Goal: Task Accomplishment & Management: Manage account settings

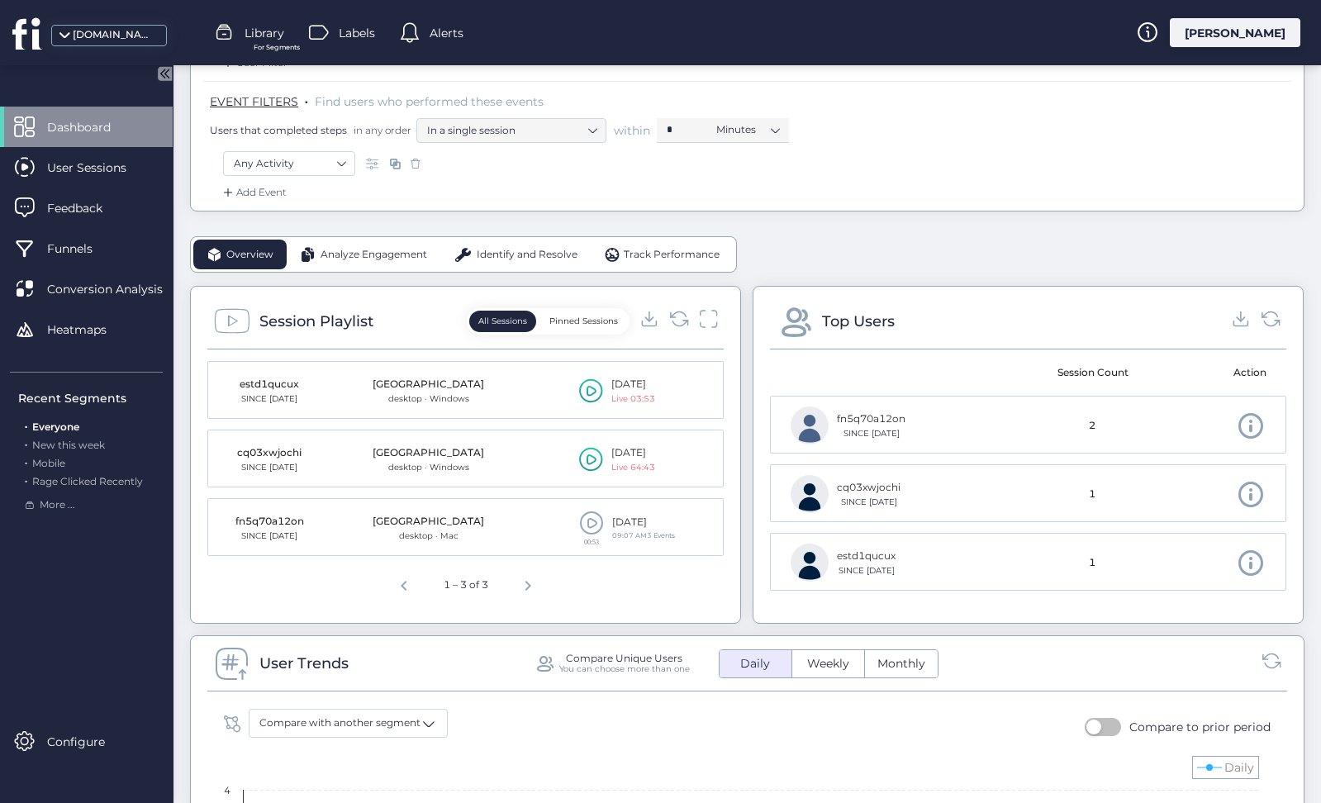
scroll to position [280, 0]
click at [682, 315] on icon at bounding box center [679, 317] width 22 height 22
click at [700, 312] on icon at bounding box center [708, 317] width 21 height 22
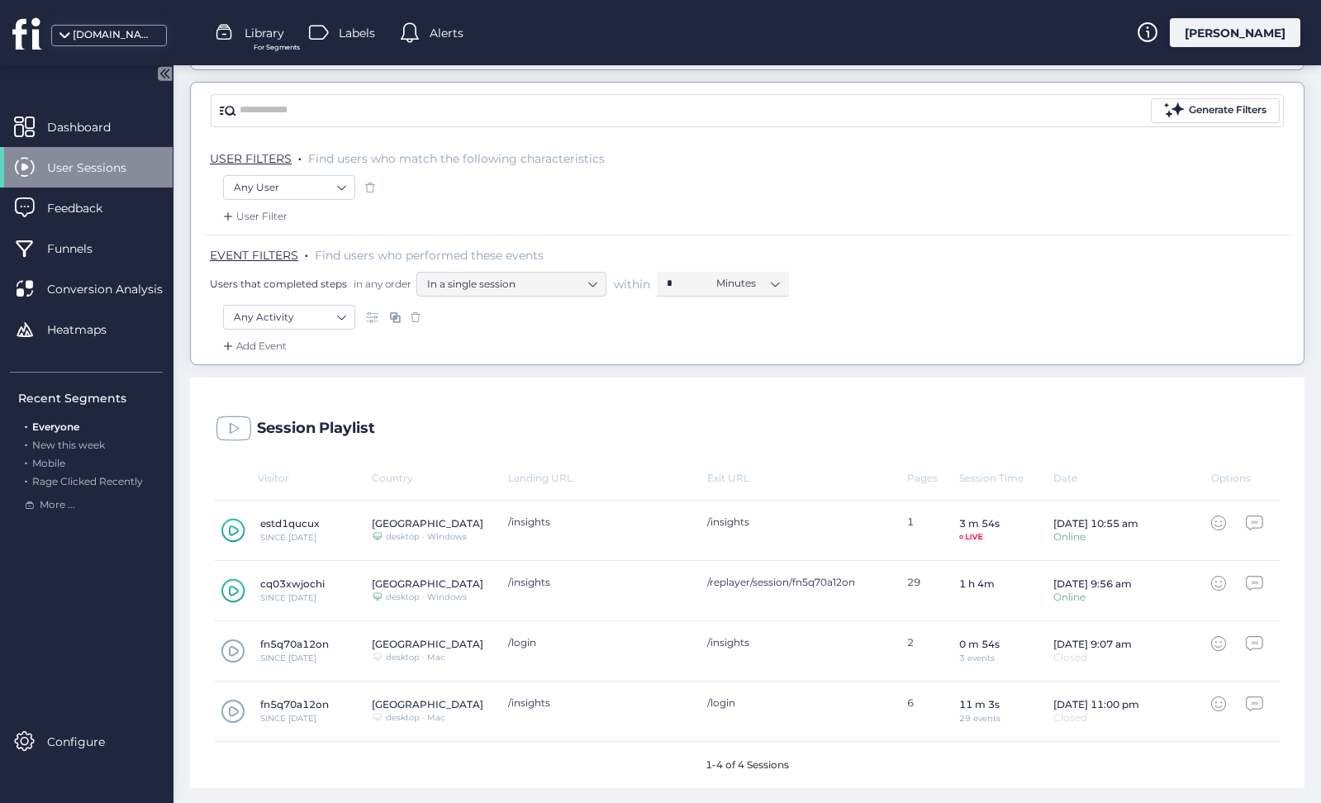
click at [239, 530] on icon at bounding box center [233, 530] width 24 height 25
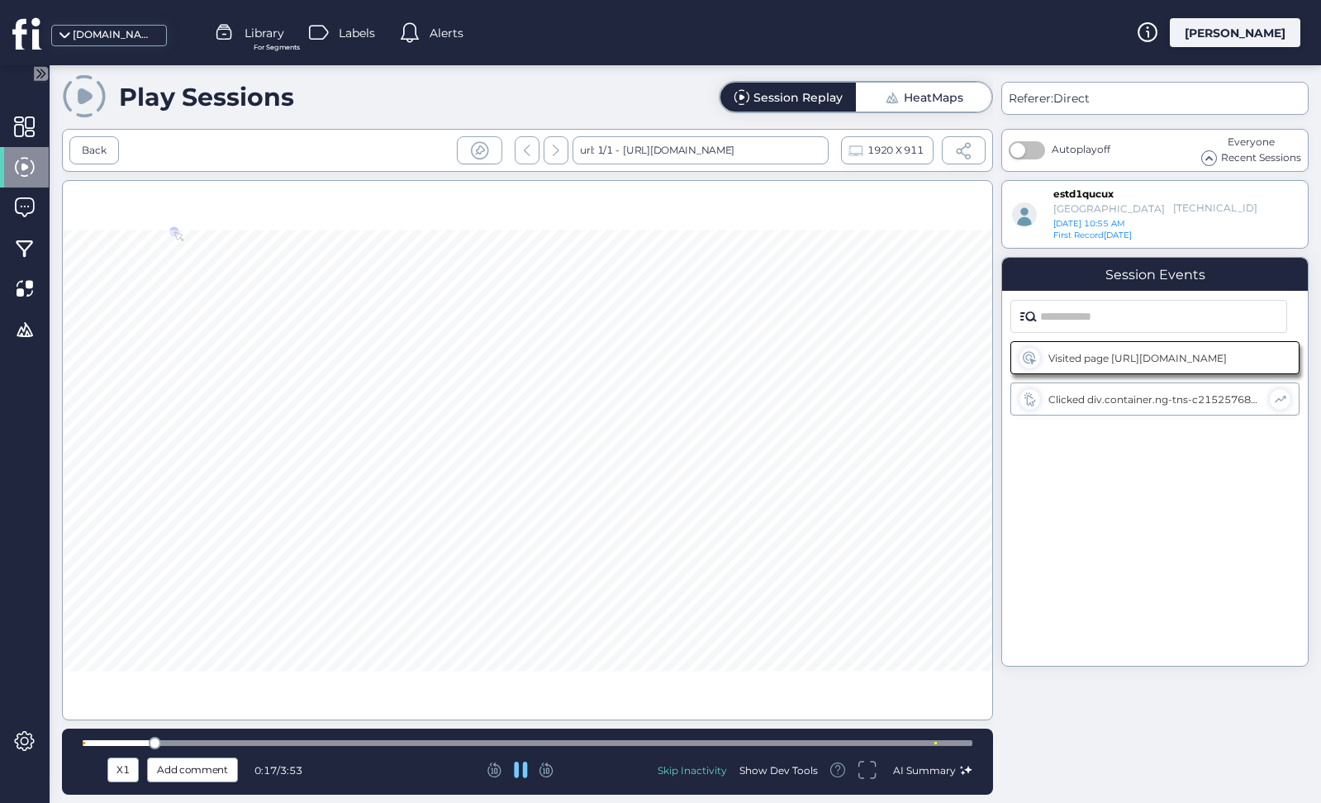
click at [503, 735] on div "X1 Add comment 0:17 / 3:53 Skip Inactivity Show Dev Tools AI Summary" at bounding box center [527, 762] width 931 height 66
click at [510, 749] on div at bounding box center [528, 743] width 890 height 12
click at [814, 742] on div at bounding box center [528, 743] width 890 height 6
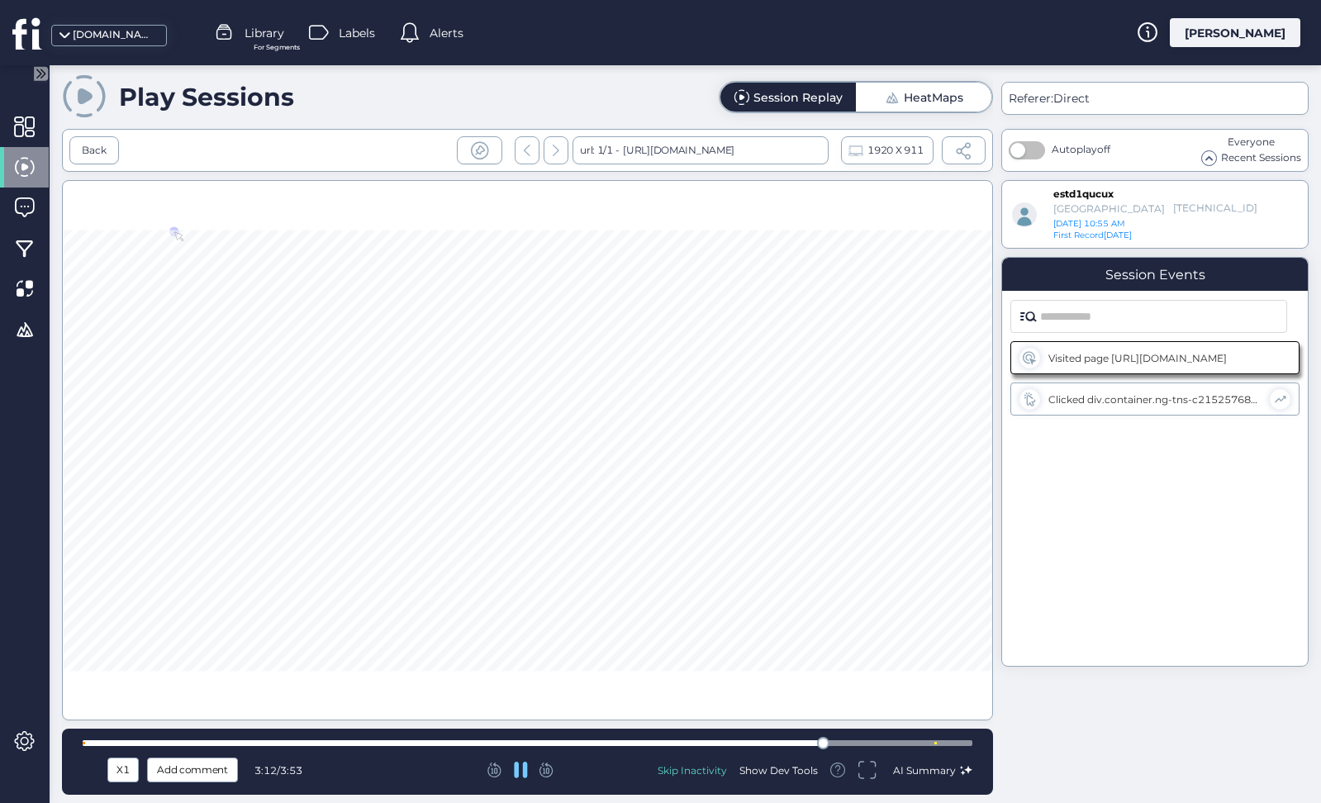
click at [919, 743] on div at bounding box center [528, 743] width 890 height 6
click at [944, 740] on div at bounding box center [528, 743] width 890 height 12
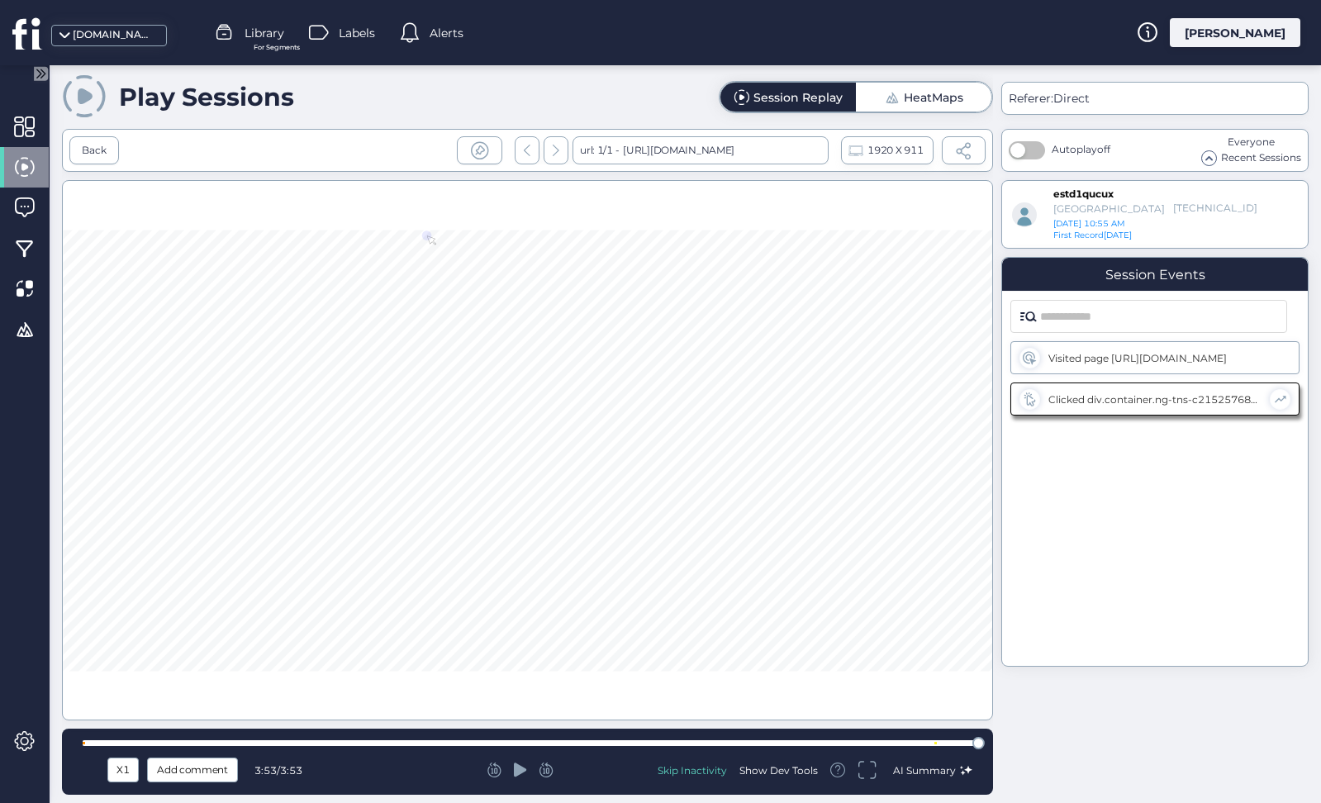
click at [1239, 35] on div "[PERSON_NAME]" at bounding box center [1235, 32] width 131 height 29
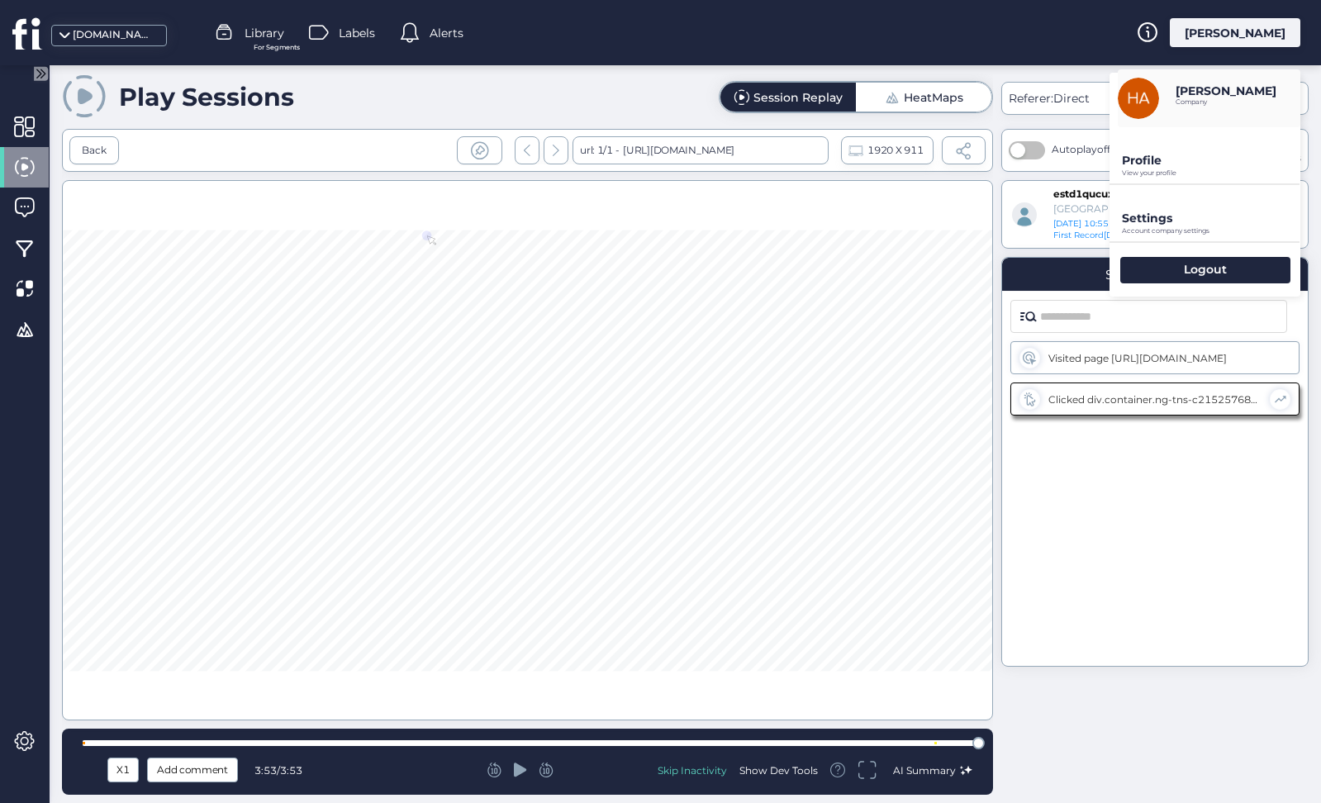
click at [1172, 207] on div "Settings Account company settings" at bounding box center [1205, 213] width 191 height 56
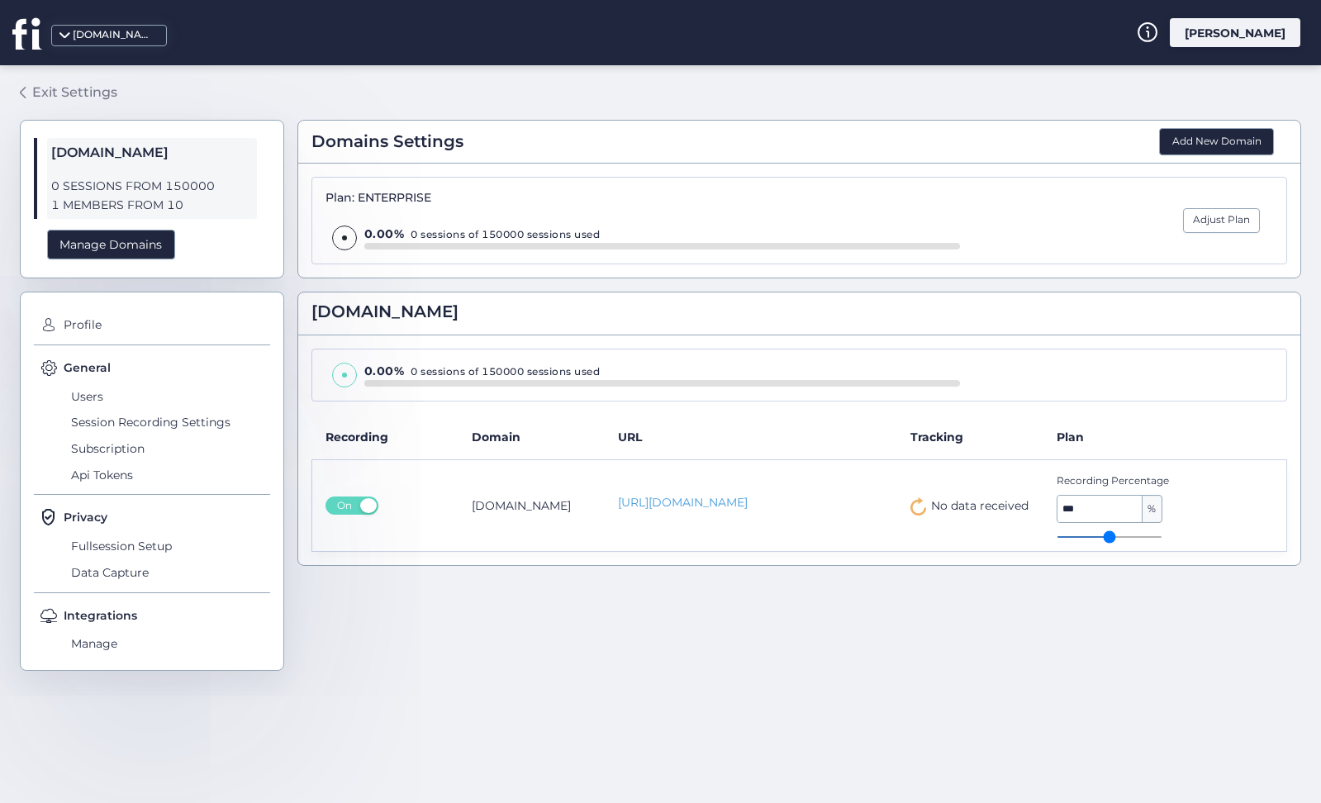
click at [83, 85] on div "Exit Settings" at bounding box center [74, 92] width 85 height 21
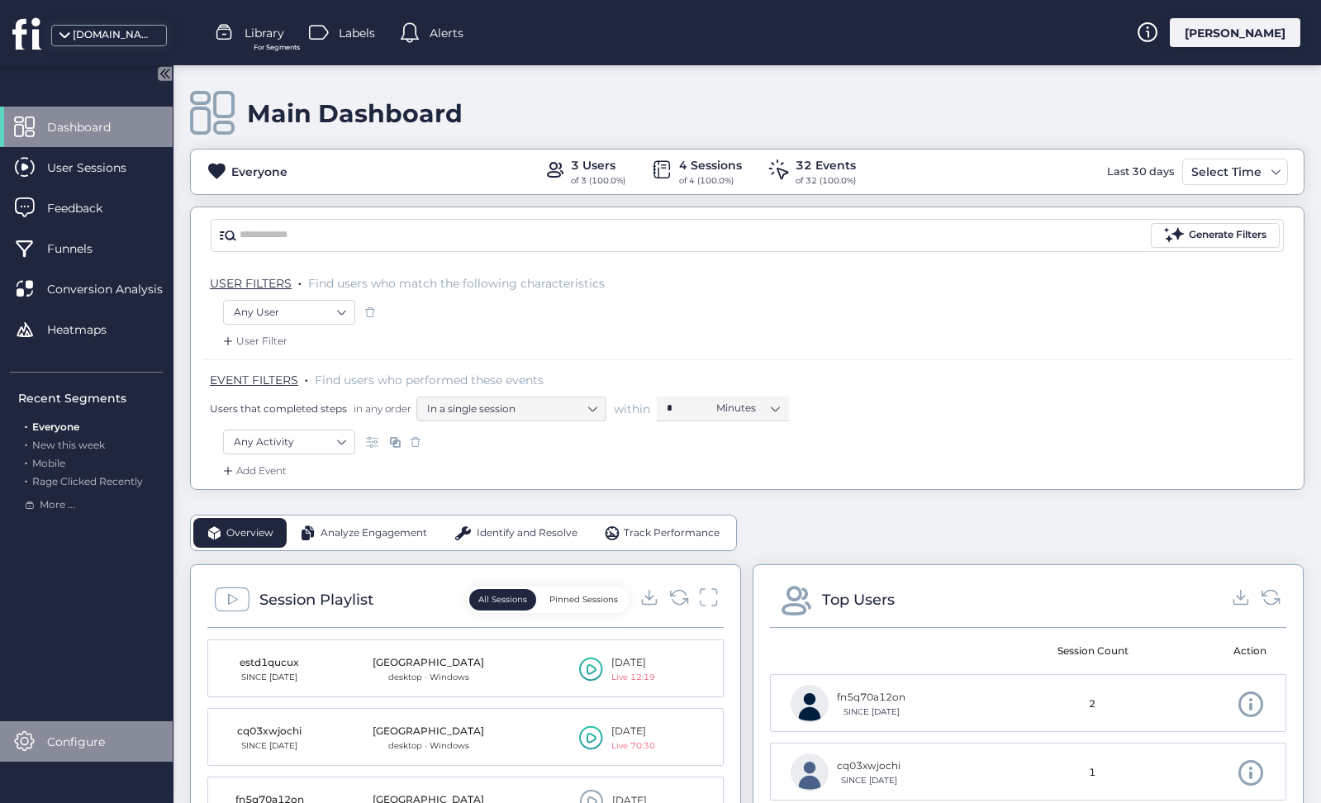
click at [64, 744] on span "Configure" at bounding box center [88, 742] width 83 height 18
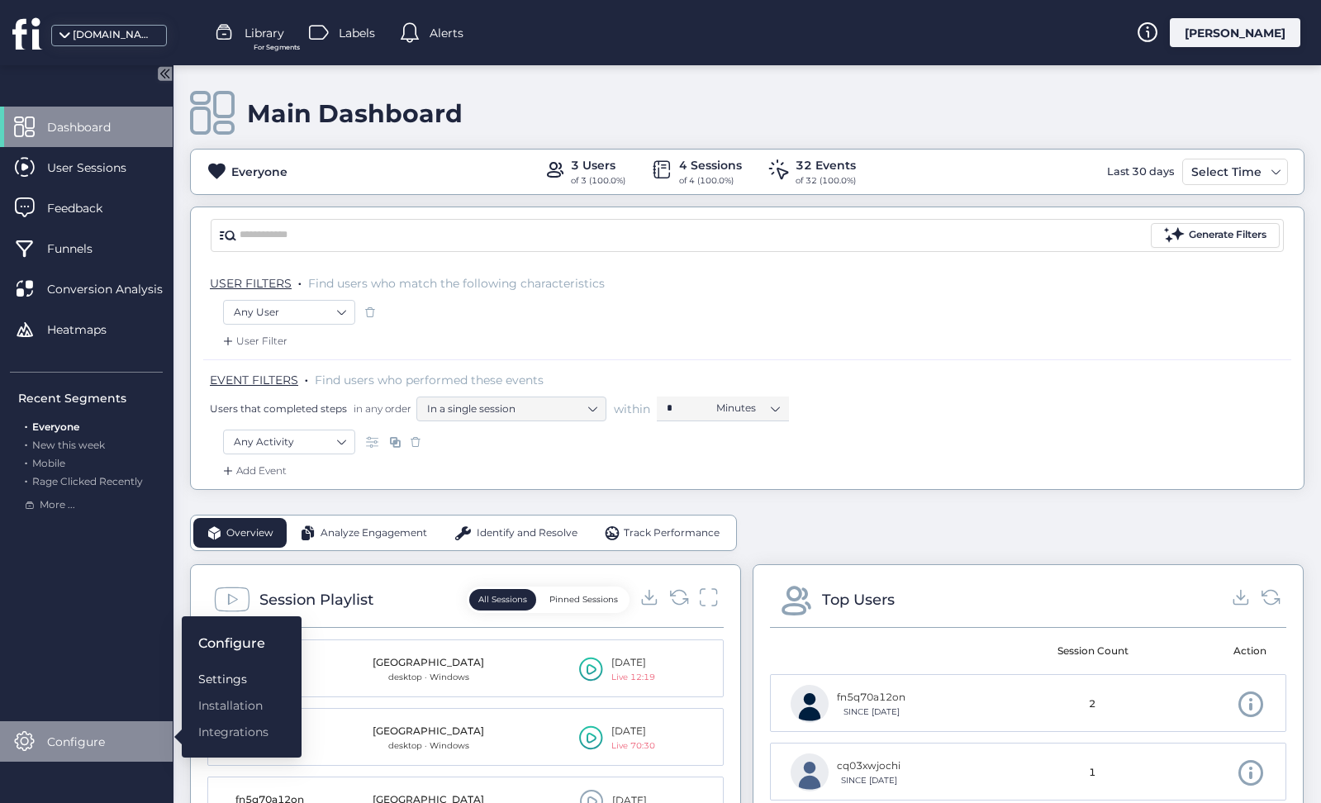
click at [220, 681] on div "Settings" at bounding box center [233, 679] width 70 height 18
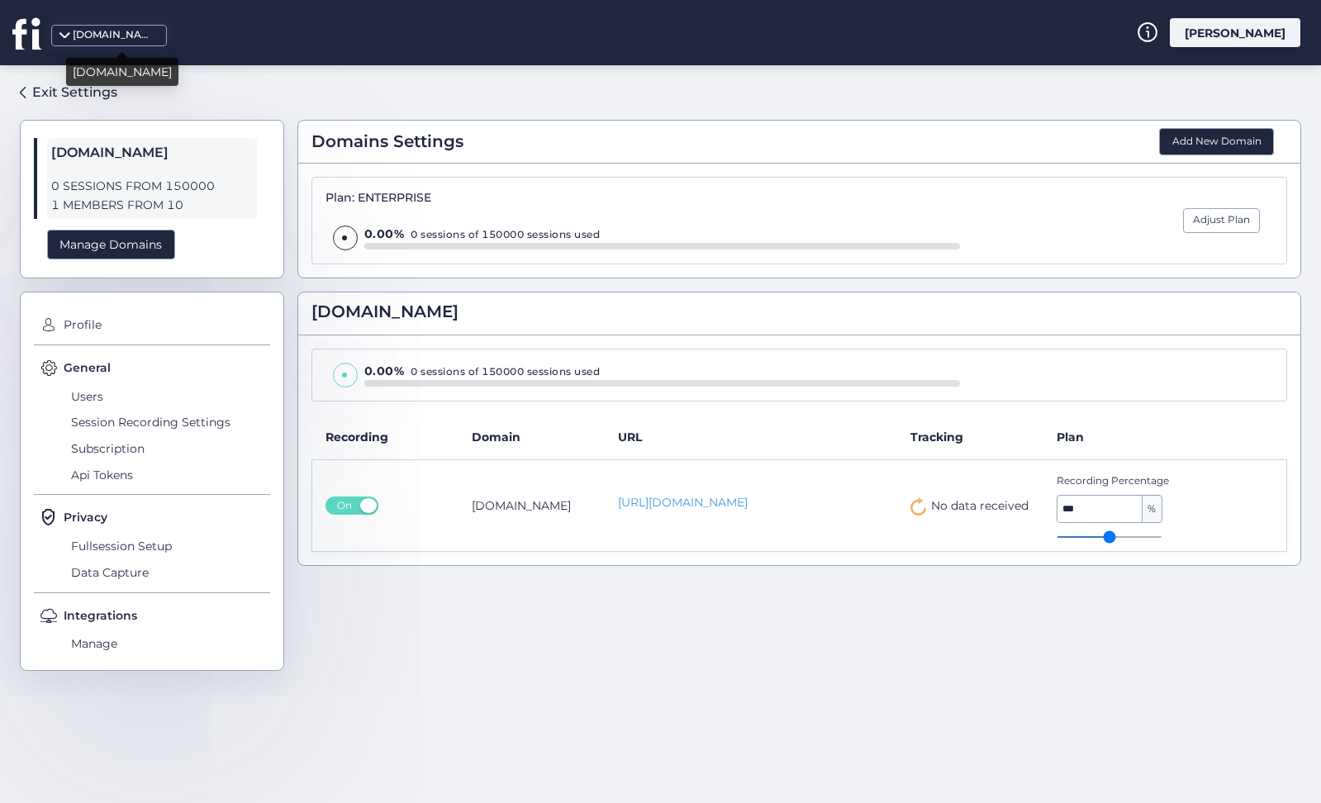
click at [100, 32] on div "[DOMAIN_NAME]" at bounding box center [114, 35] width 83 height 16
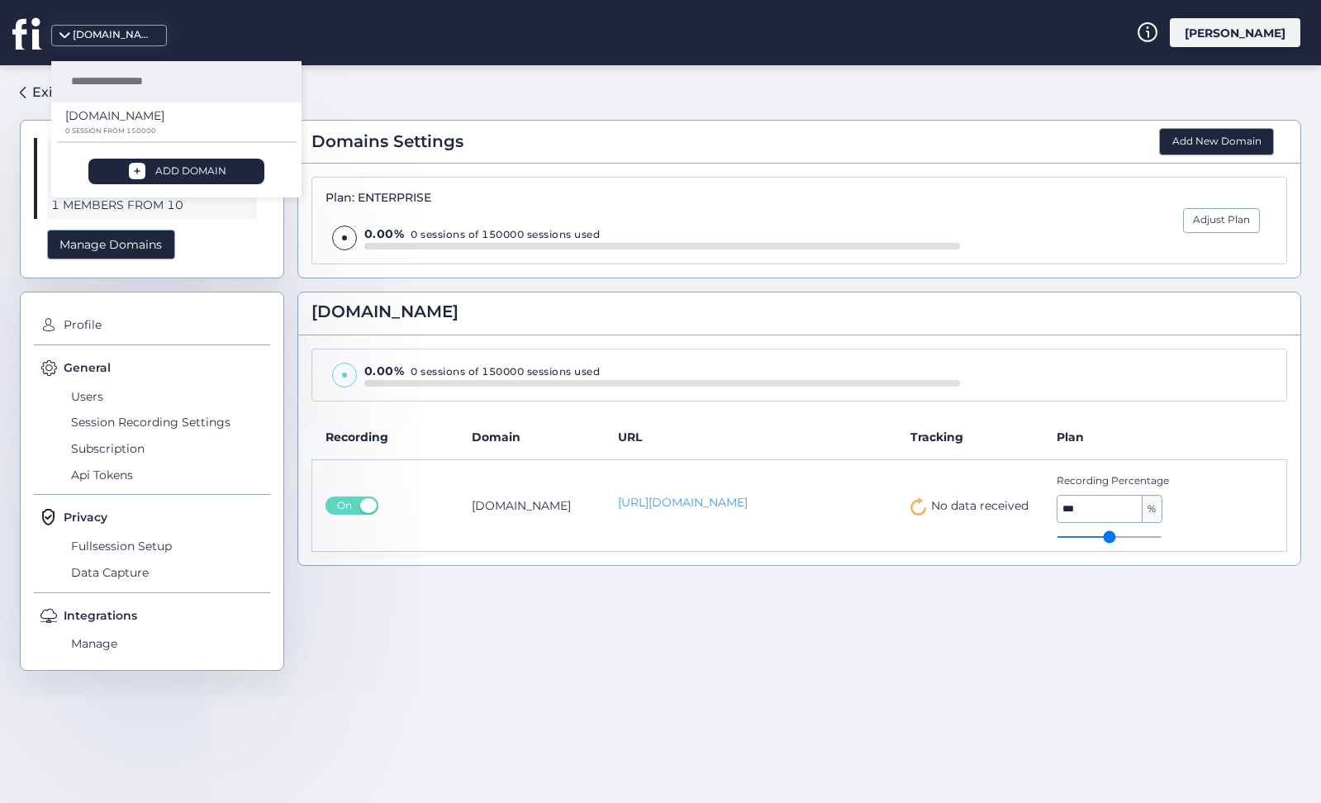
click at [378, 97] on div "Domains Settings Add New Domain Plan: ENTERPRISE 0.00% 0 sessions of 150000 ses…" at bounding box center [799, 427] width 1004 height 698
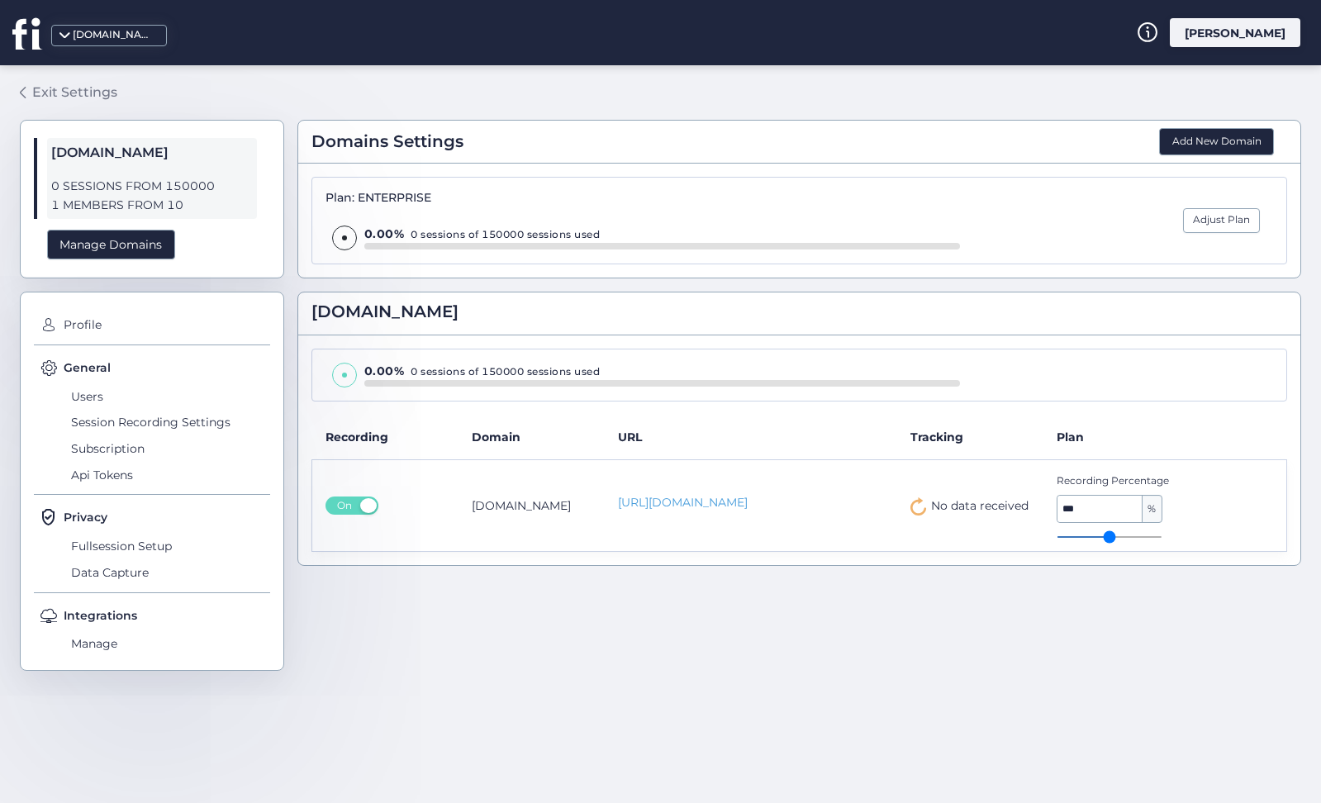
click at [79, 93] on div "Exit Settings" at bounding box center [74, 92] width 85 height 21
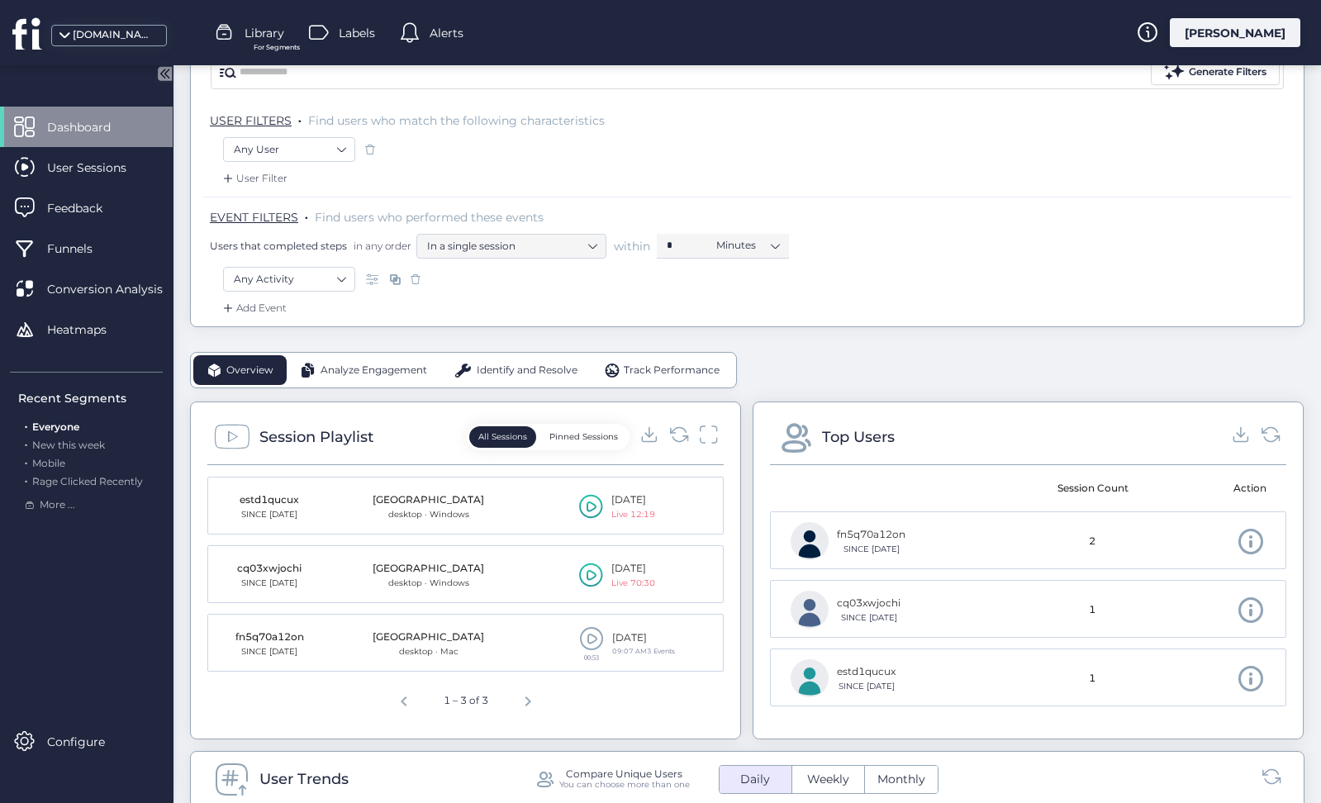
scroll to position [170, 0]
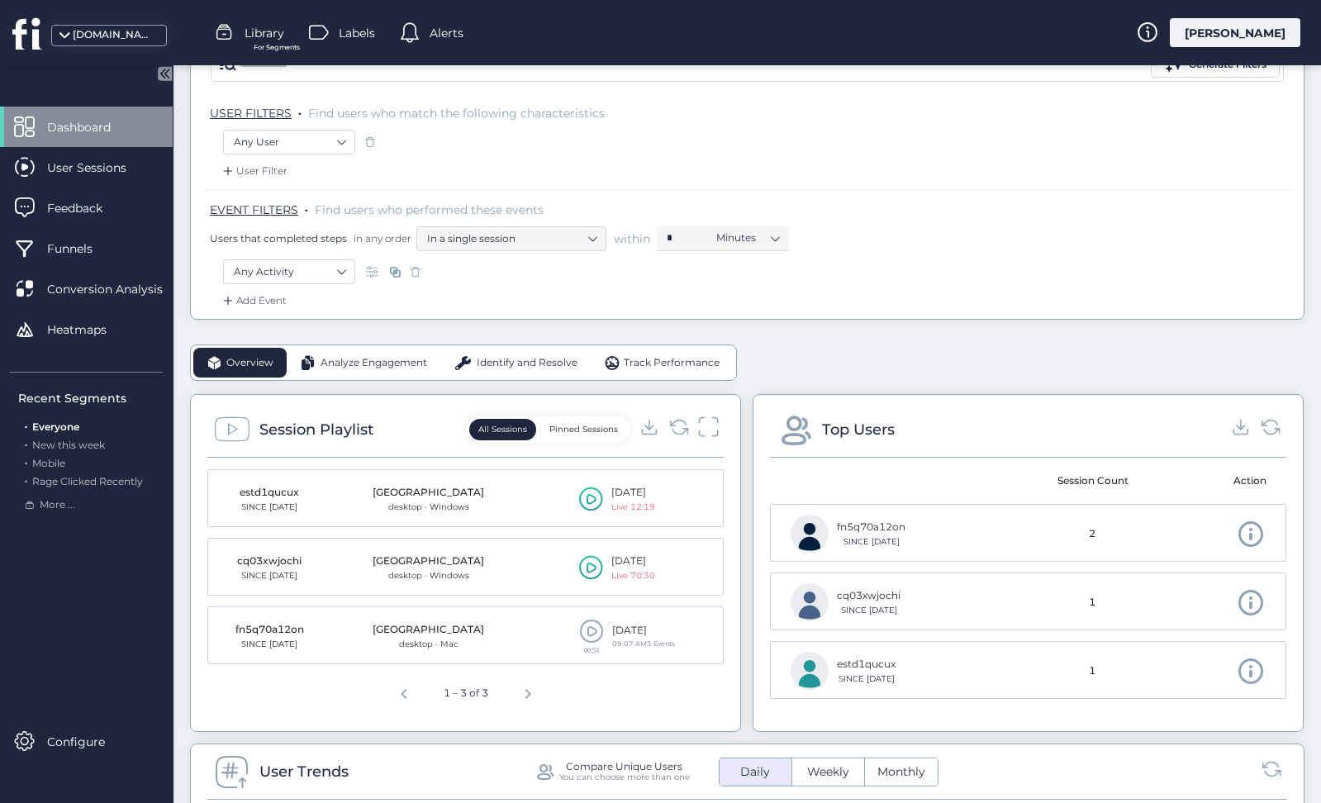
click at [703, 430] on icon at bounding box center [708, 427] width 21 height 22
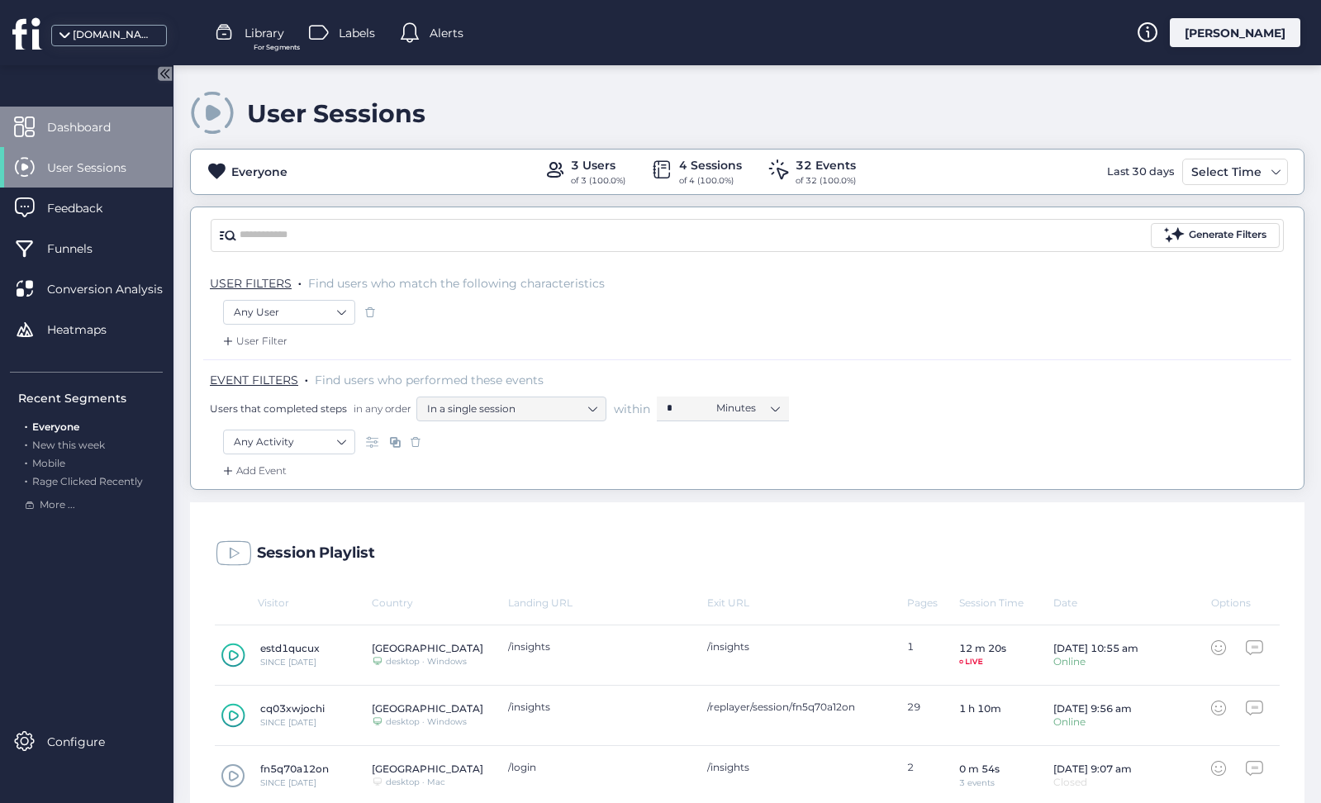
click at [133, 130] on span "Dashboard" at bounding box center [91, 127] width 88 height 18
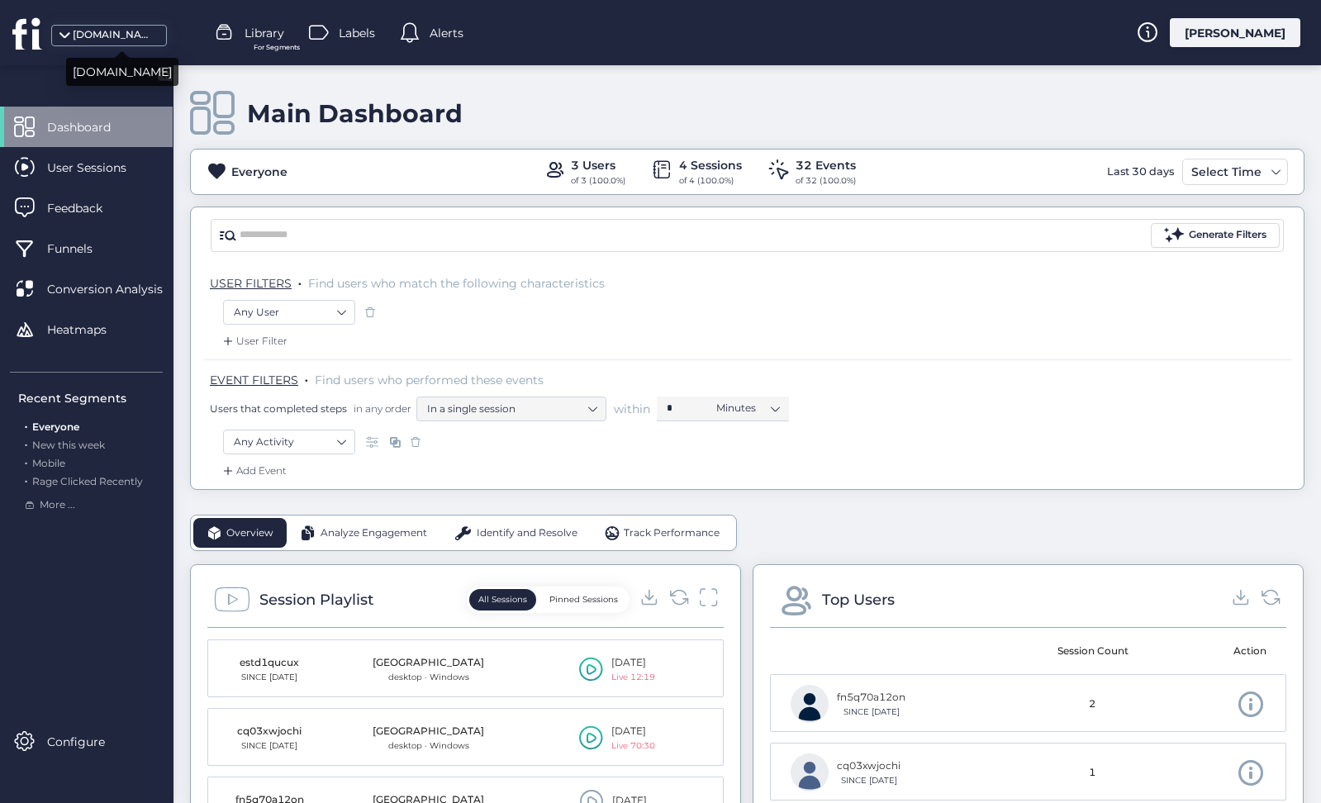
click at [108, 29] on div "[DOMAIN_NAME]" at bounding box center [114, 35] width 83 height 16
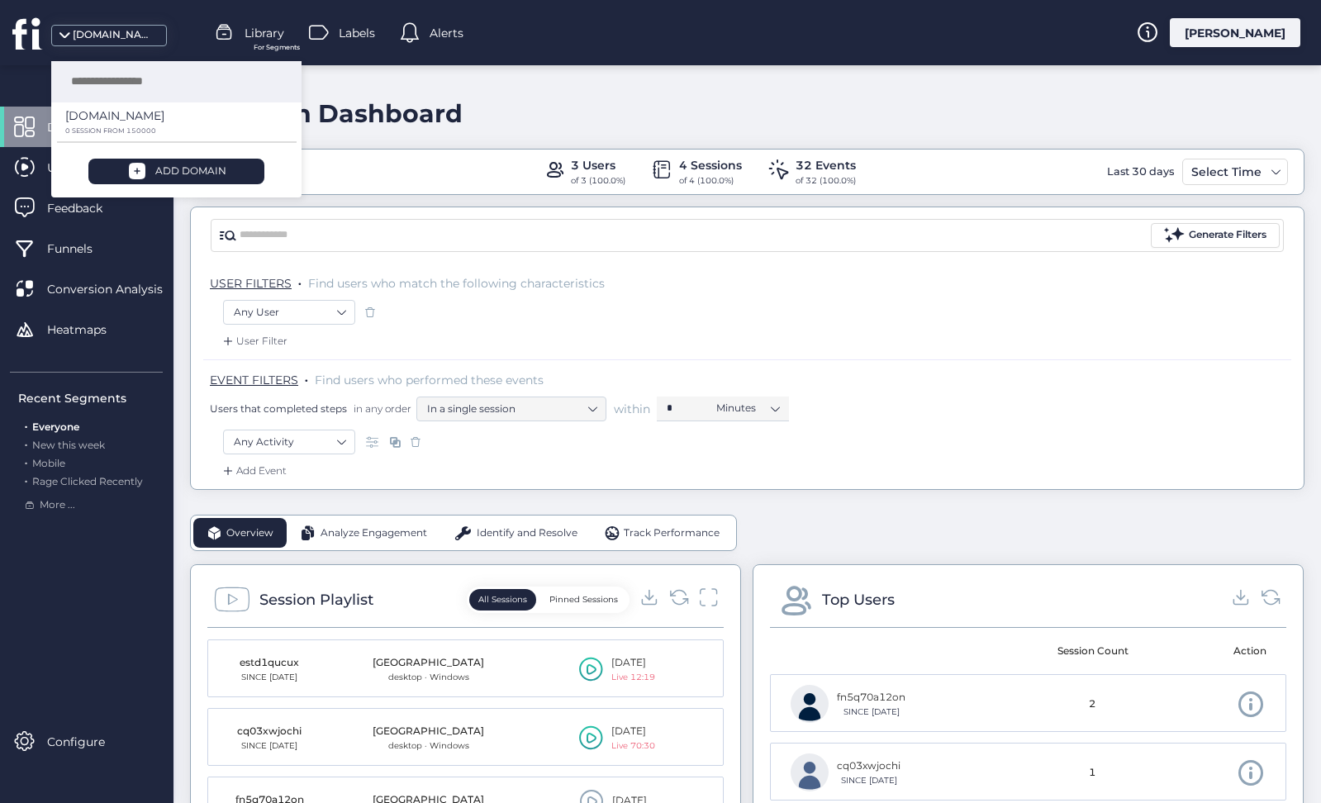
click at [517, 107] on div "Main Dashboard" at bounding box center [747, 113] width 1115 height 47
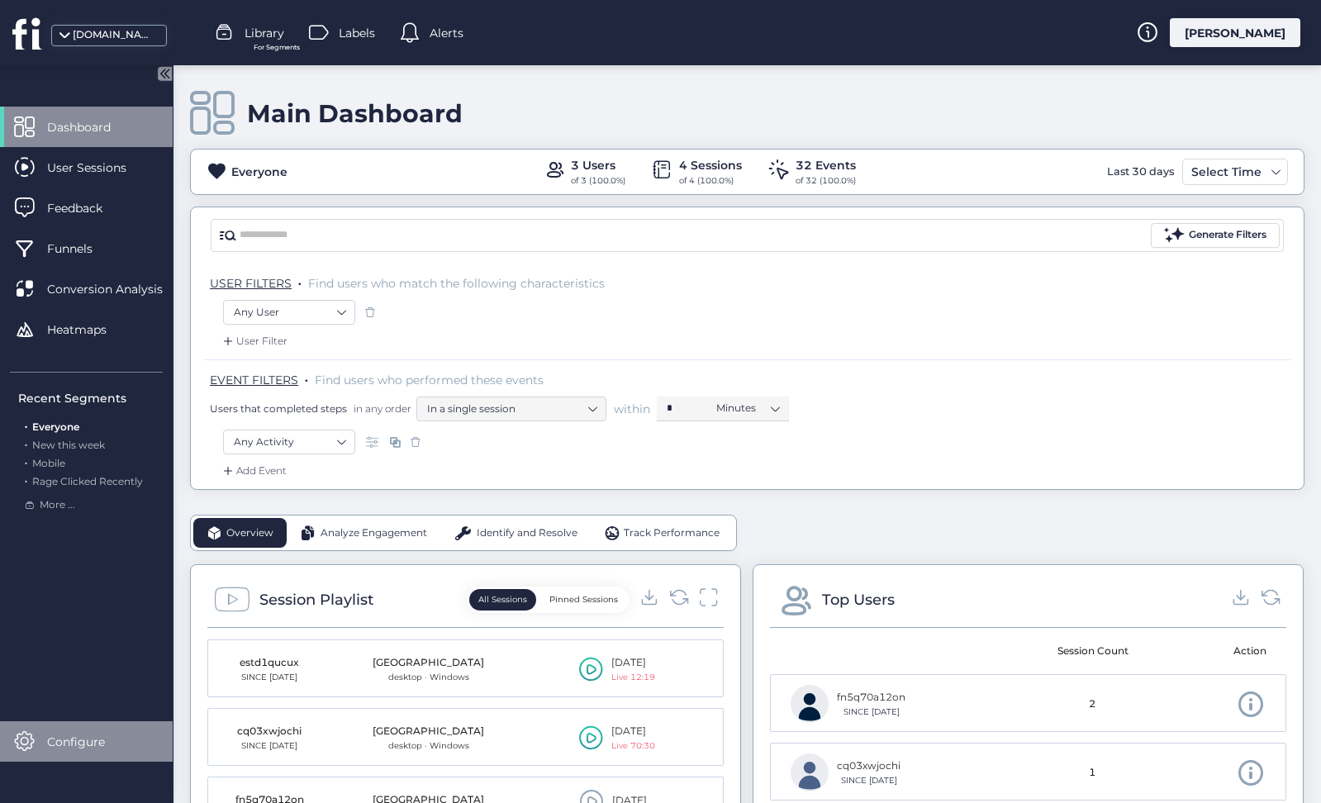
click at [71, 737] on span "Configure" at bounding box center [88, 742] width 83 height 18
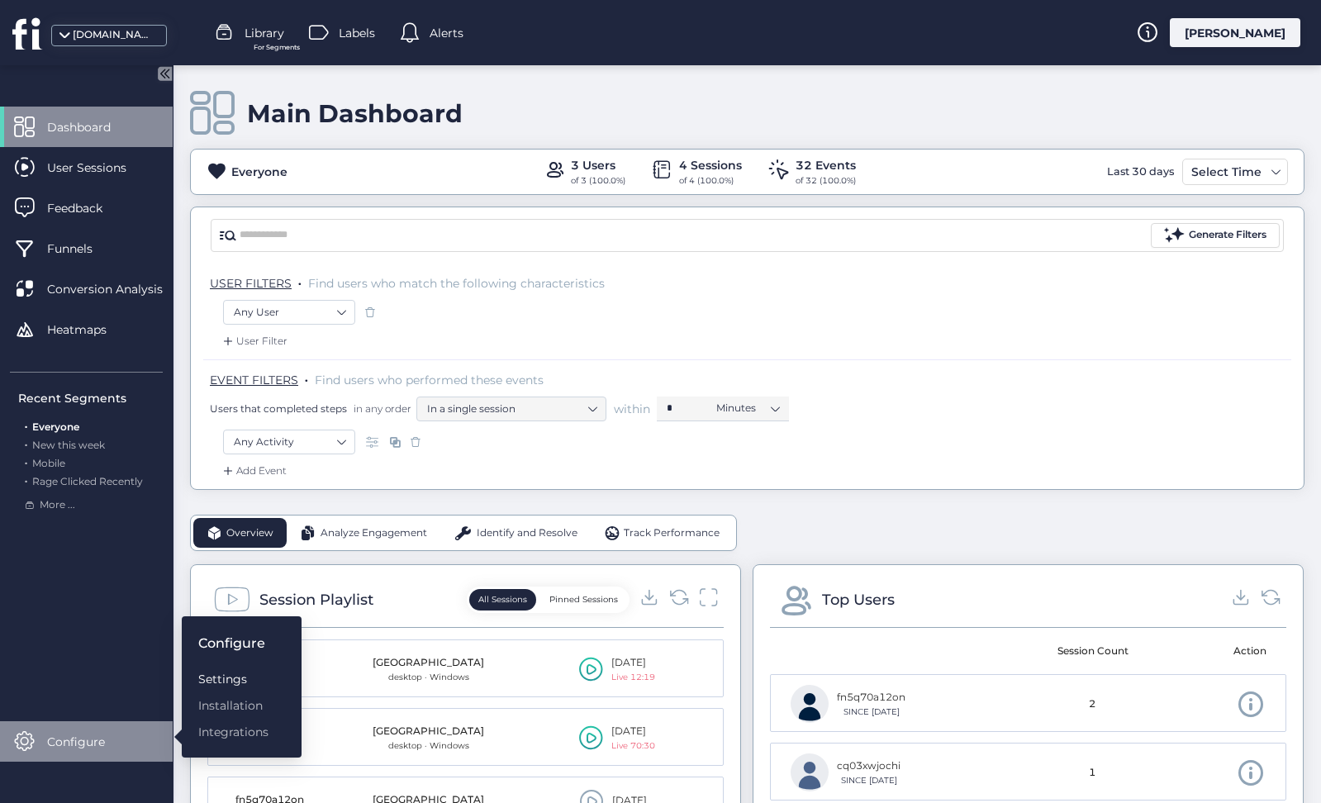
click at [223, 678] on div "Settings" at bounding box center [233, 679] width 70 height 18
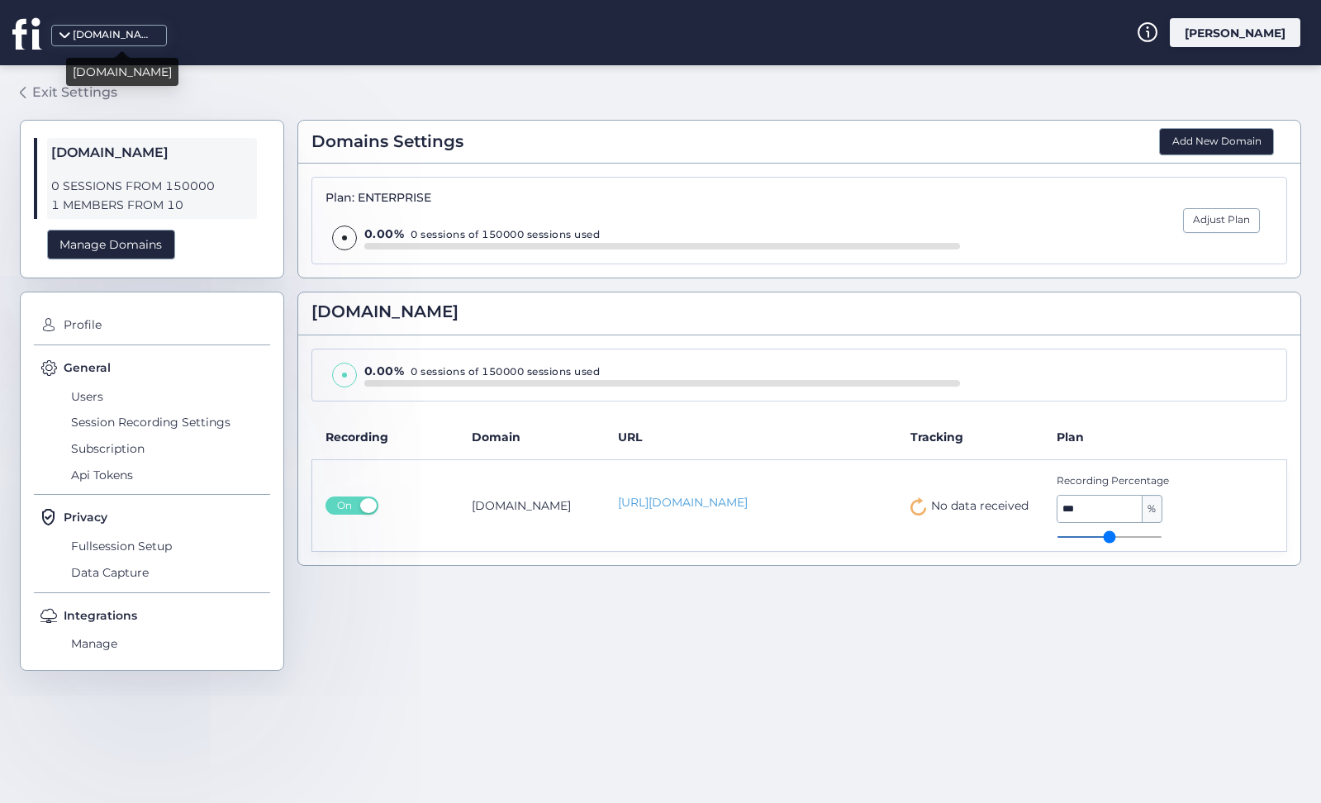
click at [27, 99] on link "Exit Settings" at bounding box center [69, 92] width 98 height 28
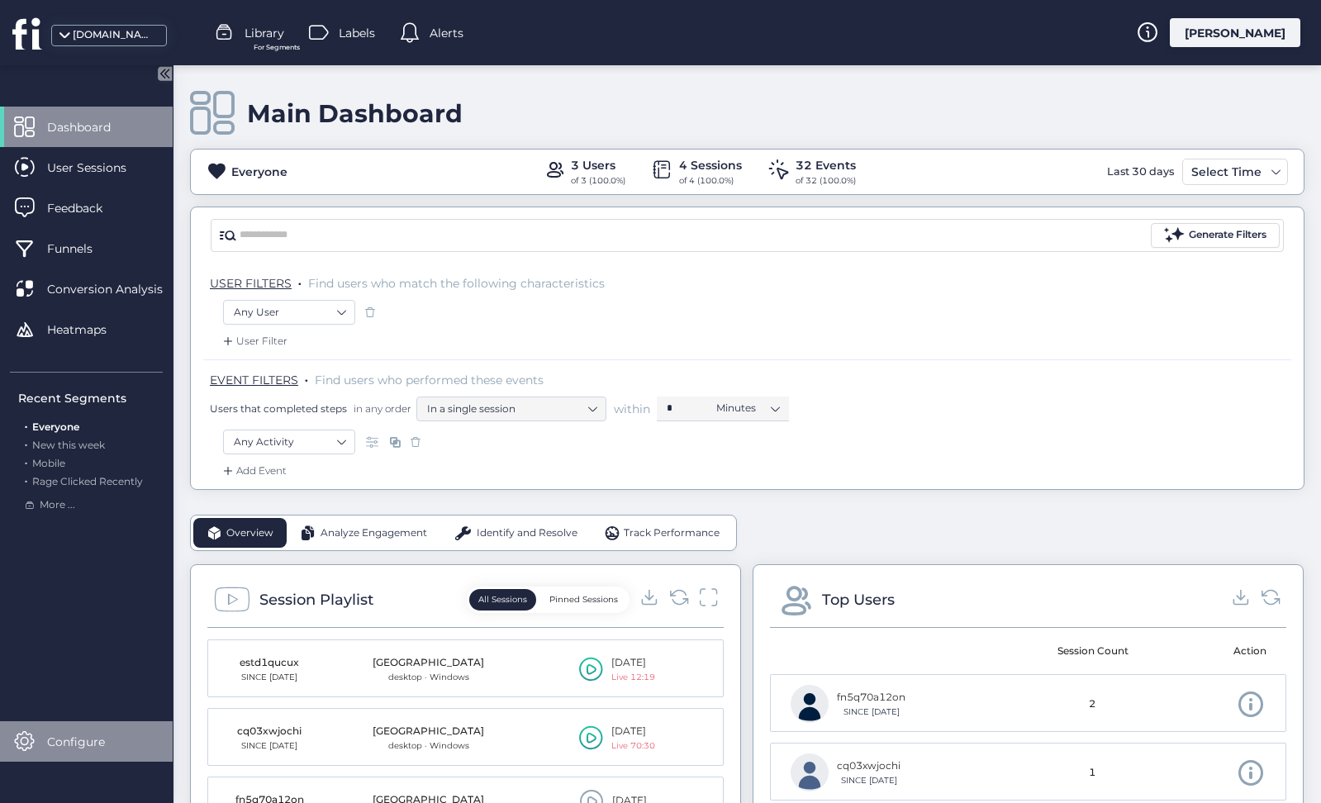
click at [79, 738] on span "Configure" at bounding box center [88, 742] width 83 height 18
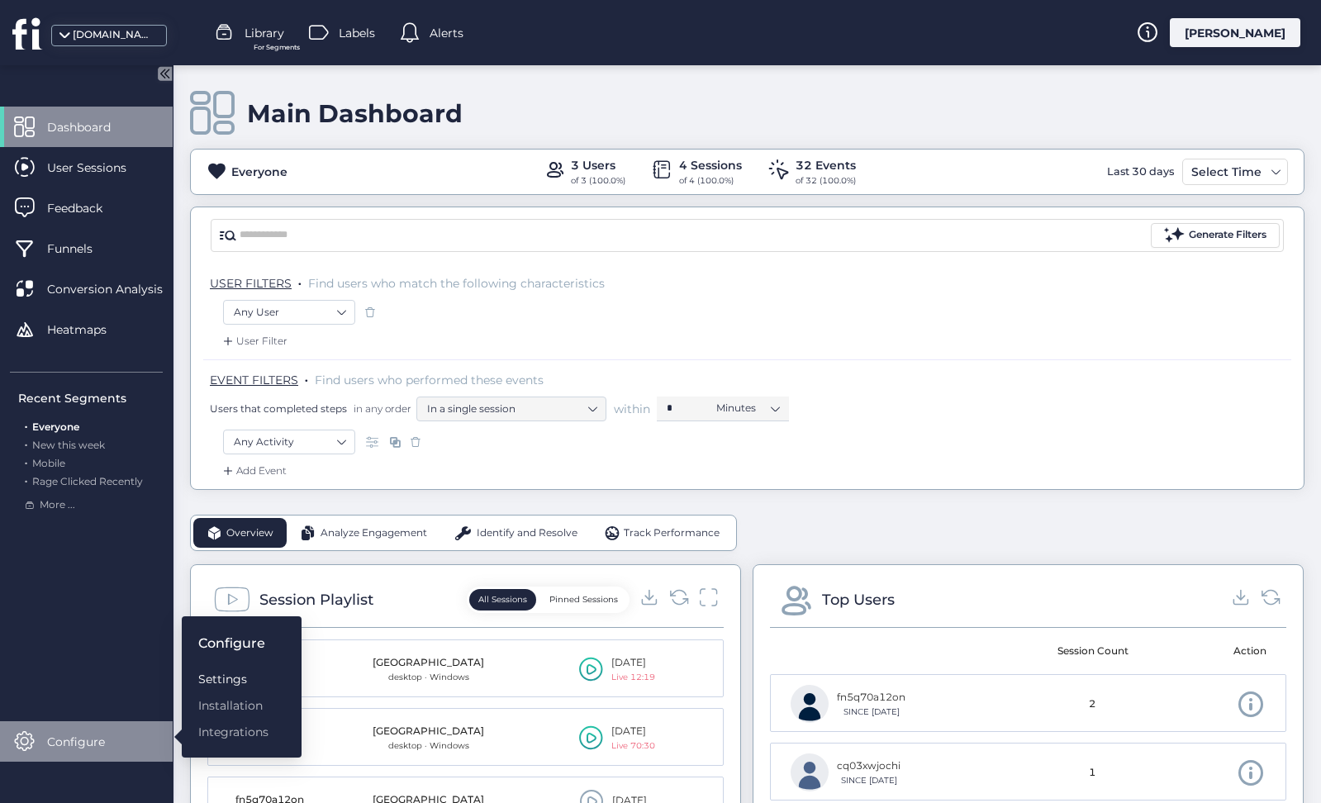
click at [233, 683] on div "Settings" at bounding box center [233, 679] width 70 height 18
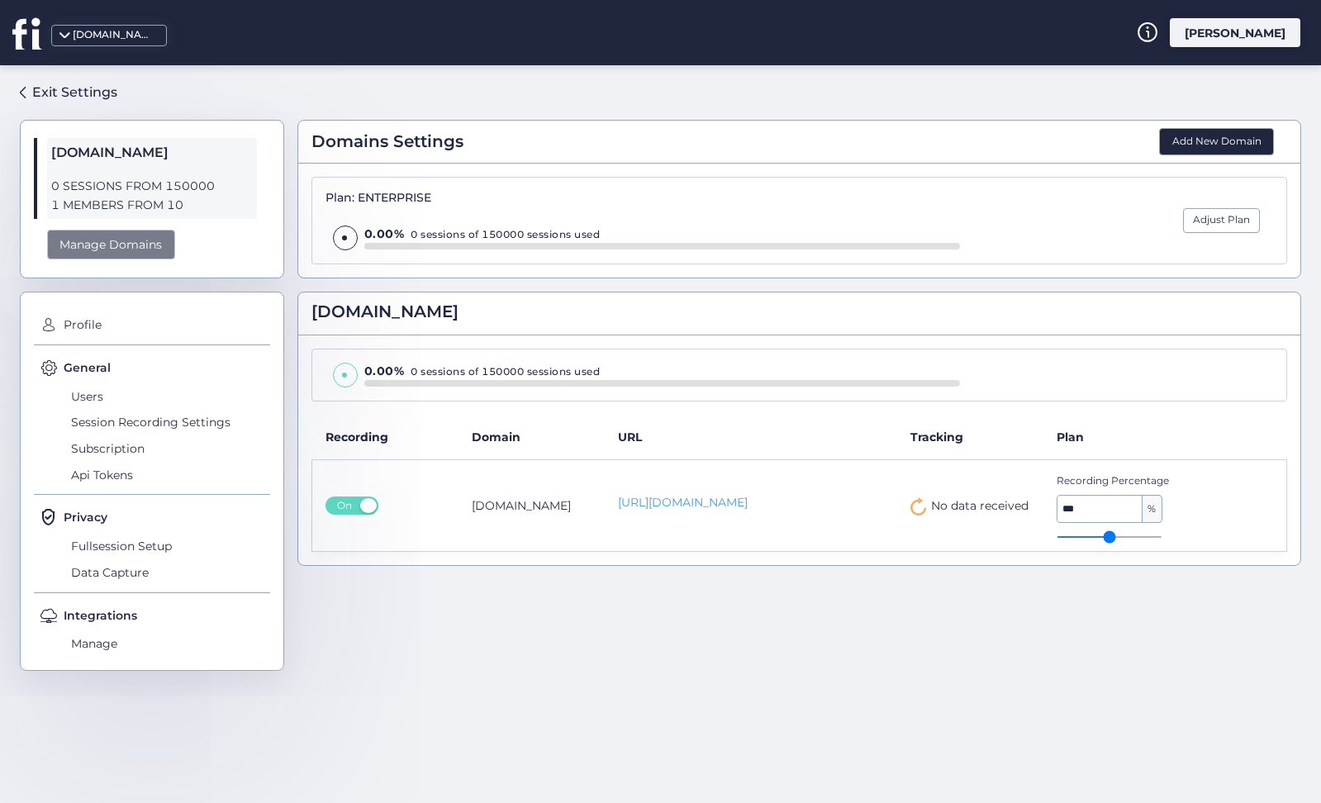
click at [114, 234] on div "Manage Domains" at bounding box center [111, 245] width 128 height 31
click at [128, 240] on div "Manage Domains" at bounding box center [111, 245] width 128 height 31
click at [91, 397] on span "Users" at bounding box center [168, 396] width 203 height 26
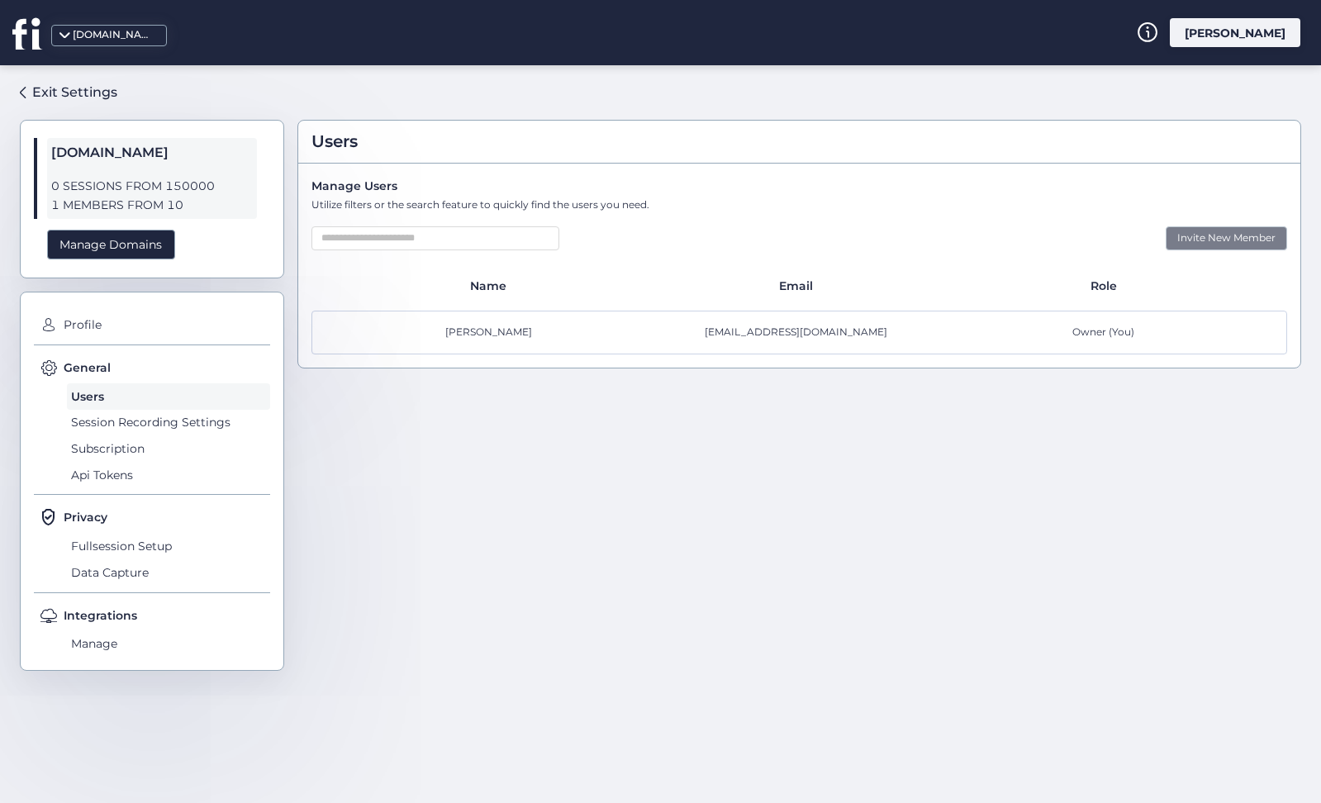
click at [1215, 237] on div "Invite New Member" at bounding box center [1226, 238] width 121 height 24
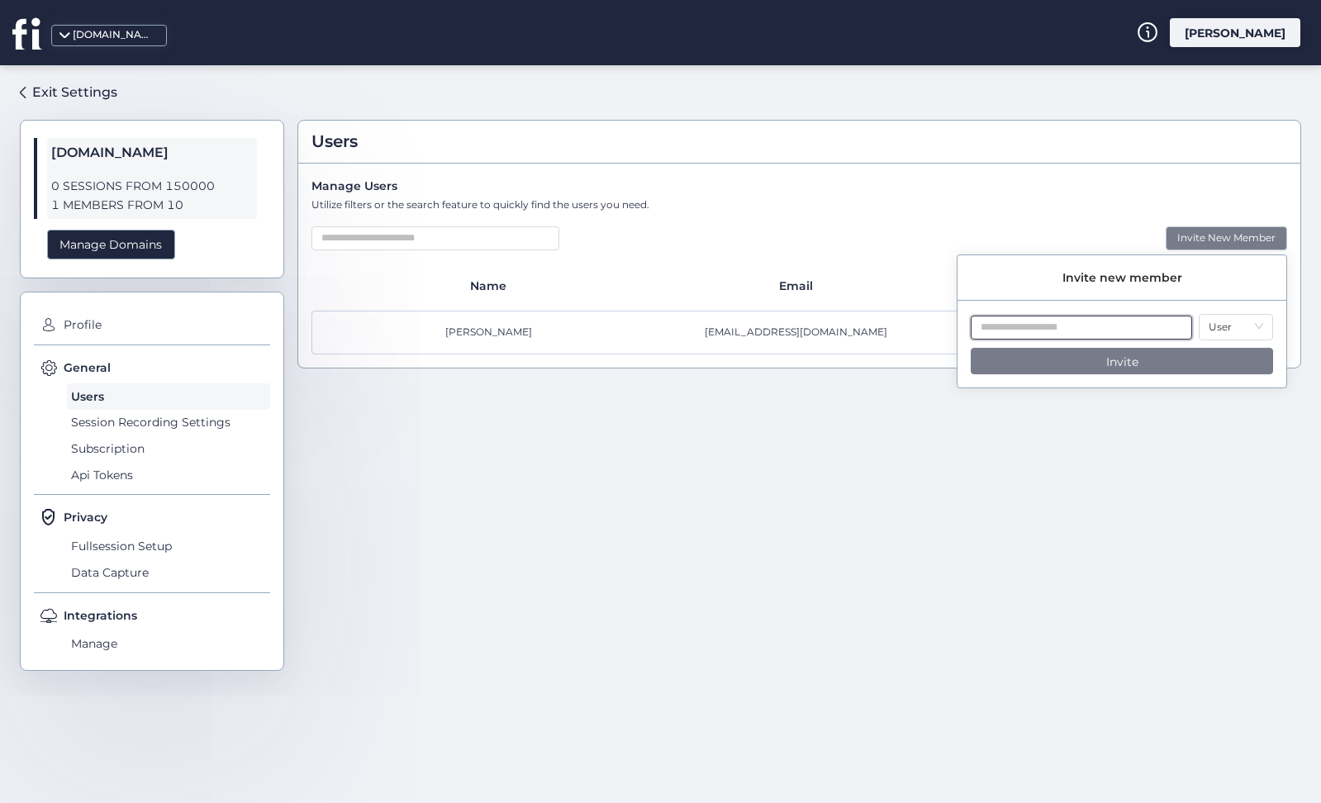
click at [1058, 331] on input "text" at bounding box center [1081, 328] width 221 height 24
paste input "**********"
click at [1224, 329] on nz-select-item "User" at bounding box center [1236, 327] width 55 height 25
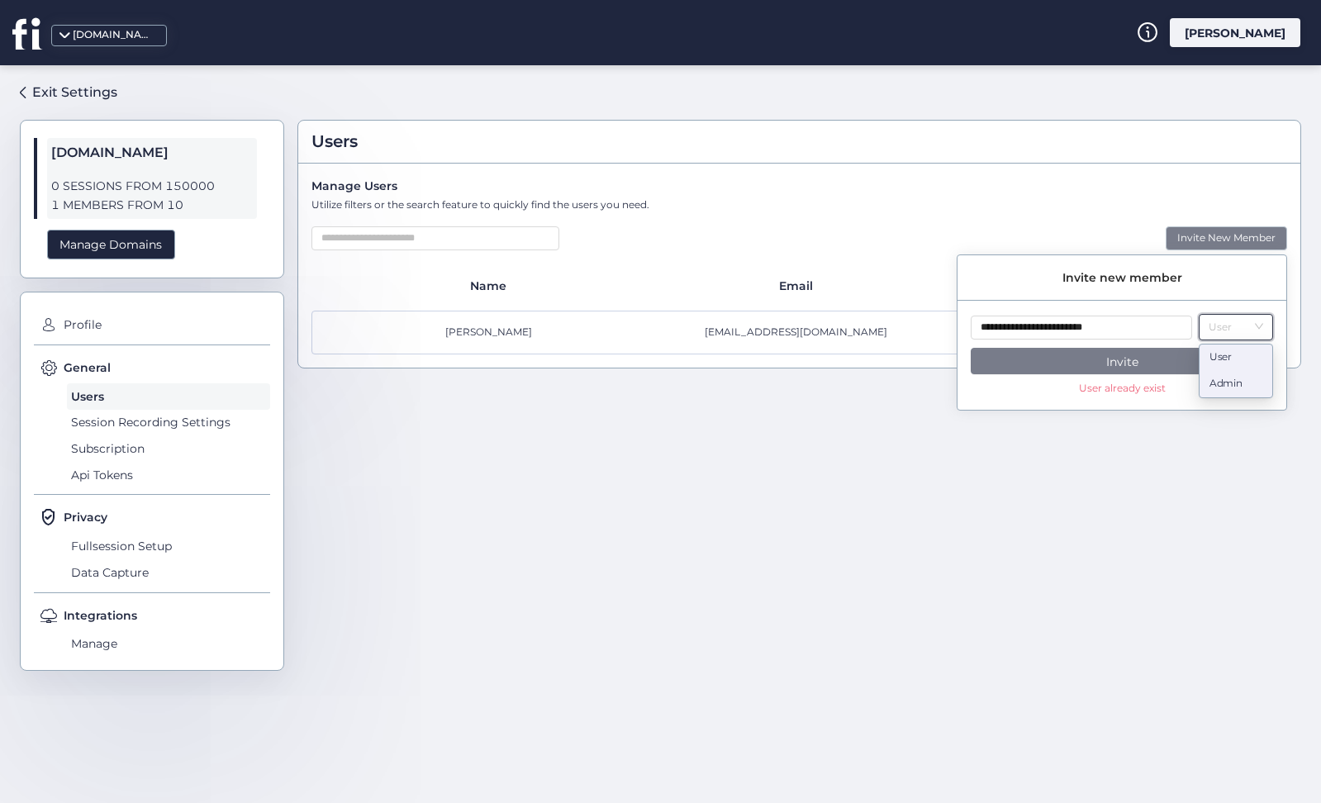
click at [1233, 382] on div "Admin" at bounding box center [1236, 385] width 53 height 16
drag, startPoint x: 1128, startPoint y: 328, endPoint x: 960, endPoint y: 326, distance: 167.8
click at [960, 326] on div "**********" at bounding box center [1122, 362] width 329 height 96
click at [1011, 328] on input "**********" at bounding box center [1081, 328] width 221 height 24
drag, startPoint x: 1144, startPoint y: 327, endPoint x: 941, endPoint y: 326, distance: 202.4
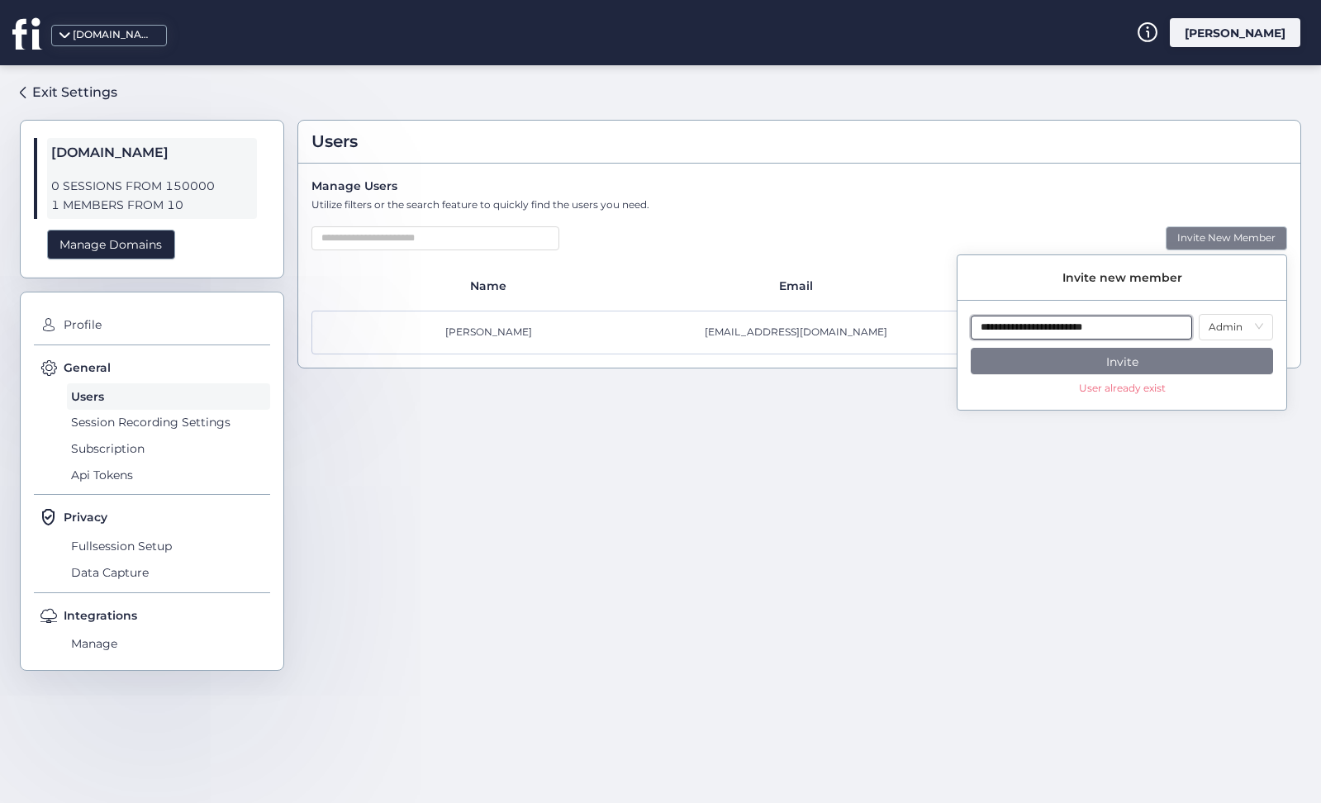
click at [941, 326] on body "**********" at bounding box center [660, 401] width 1321 height 803
click at [1015, 330] on input "*****" at bounding box center [1081, 328] width 221 height 24
drag, startPoint x: 1088, startPoint y: 332, endPoint x: 932, endPoint y: 328, distance: 156.2
click at [932, 328] on body "**********" at bounding box center [660, 401] width 1321 height 803
click at [1111, 328] on input "**********" at bounding box center [1081, 328] width 221 height 24
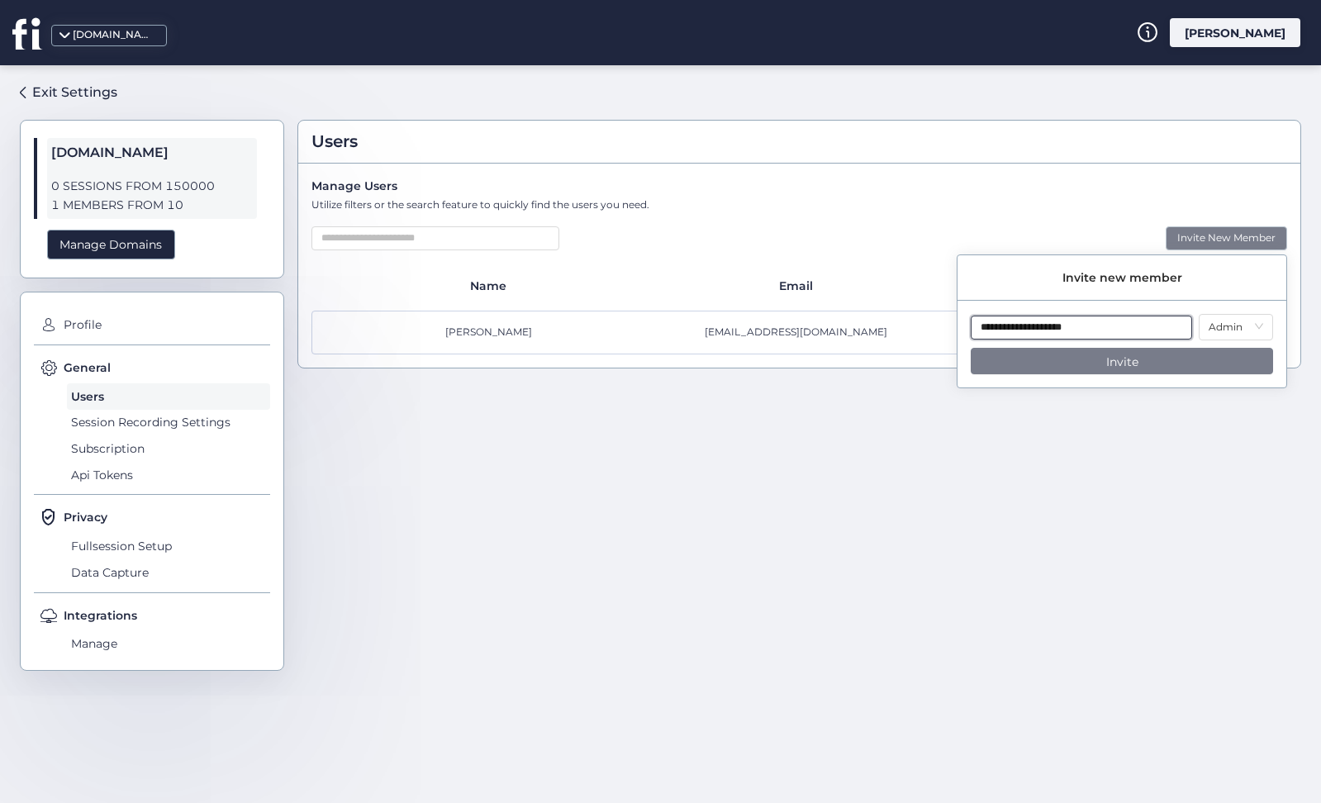
type input "**********"
click at [1137, 365] on span "Invite" at bounding box center [1122, 362] width 32 height 18
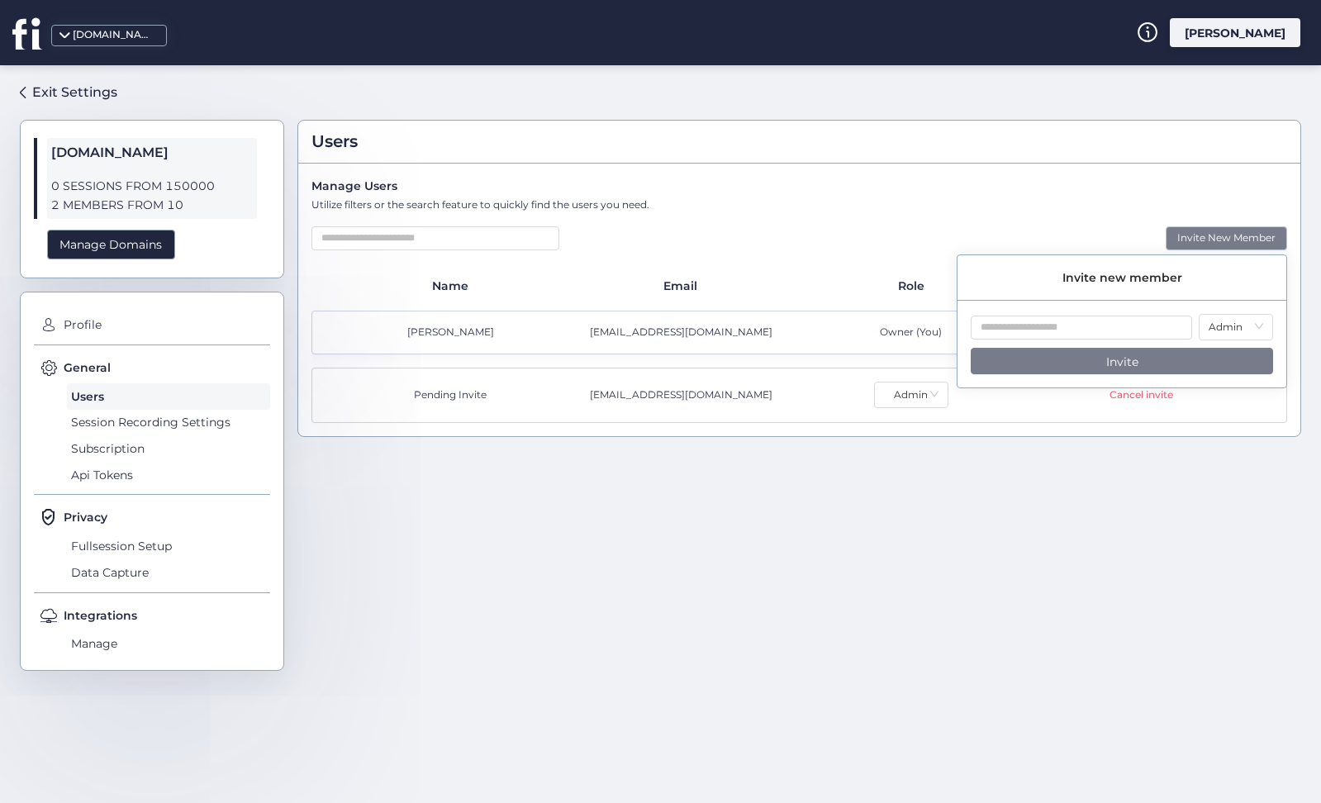
click at [1049, 207] on div "Utilize filters or the search feature to quickly find the users you need." at bounding box center [800, 205] width 976 height 16
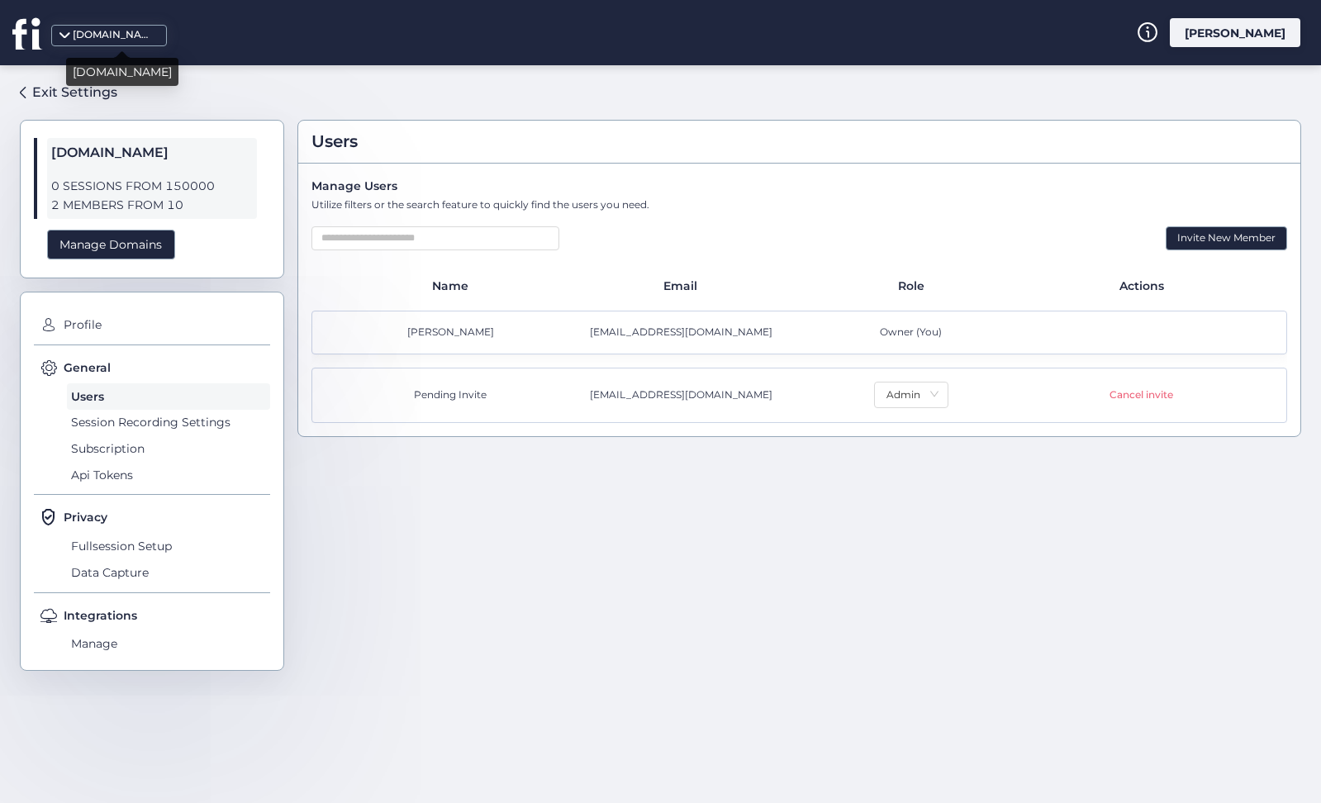
click at [120, 36] on div "[DOMAIN_NAME]" at bounding box center [114, 35] width 83 height 16
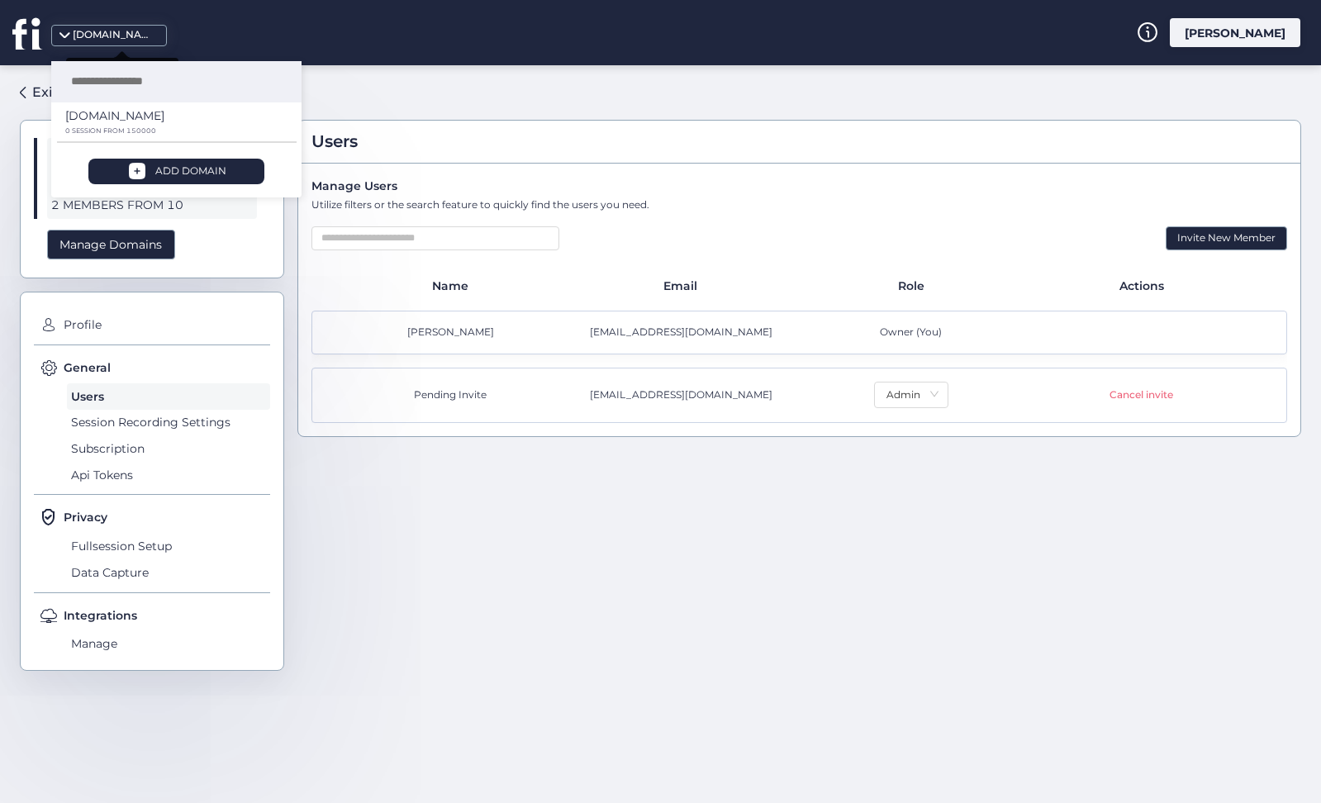
click at [394, 77] on div "Exit Settings fullsession.io 0 SESSIONS FROM 150000 2 MEMBERS FROM 10 Manage Do…" at bounding box center [660, 434] width 1321 height 738
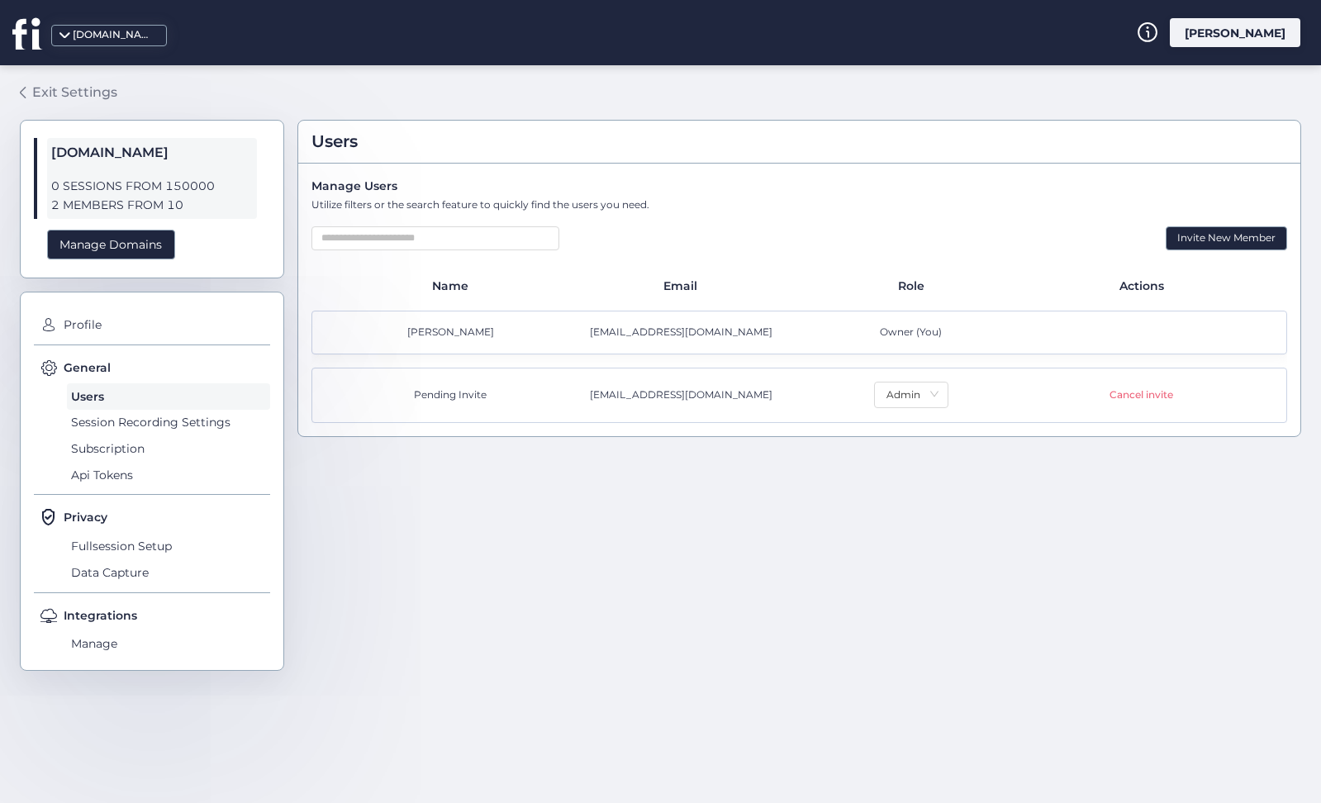
click at [78, 94] on div "Exit Settings" at bounding box center [74, 92] width 85 height 21
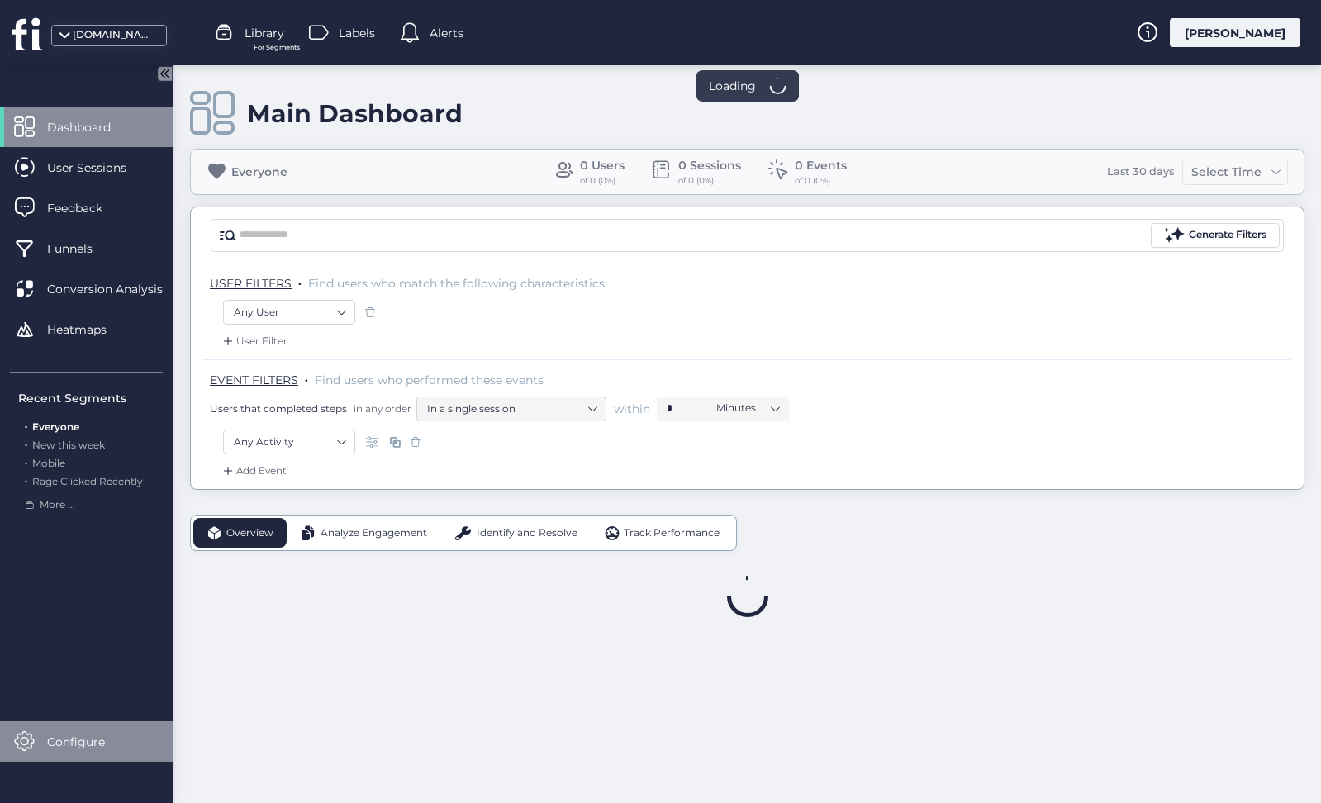
click at [100, 761] on mat-drawer "Dashboard User Sessions Feedback Funnels Conversion Analysis Heatmaps Recent Se…" at bounding box center [87, 434] width 174 height 738
click at [91, 743] on span "Configure" at bounding box center [88, 742] width 83 height 18
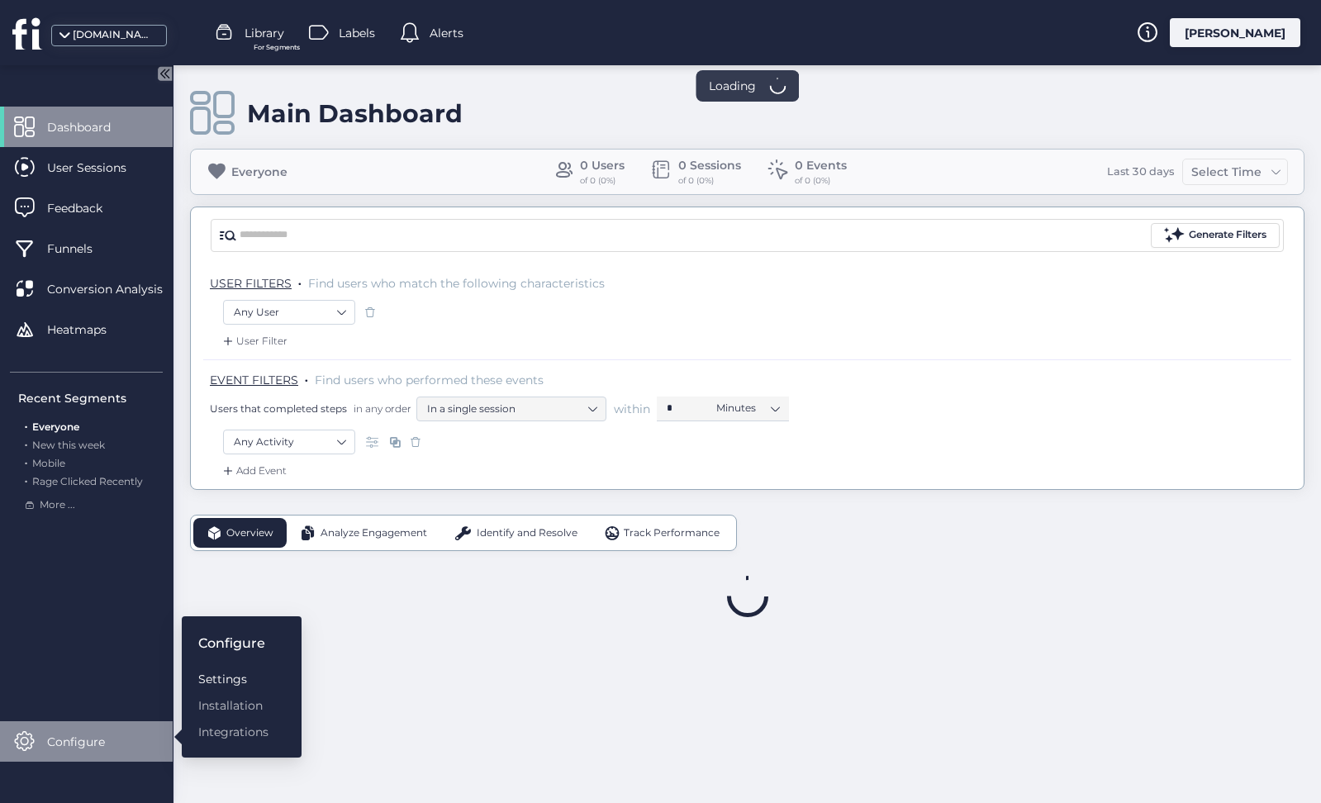
click at [217, 670] on div "Settings" at bounding box center [233, 679] width 70 height 18
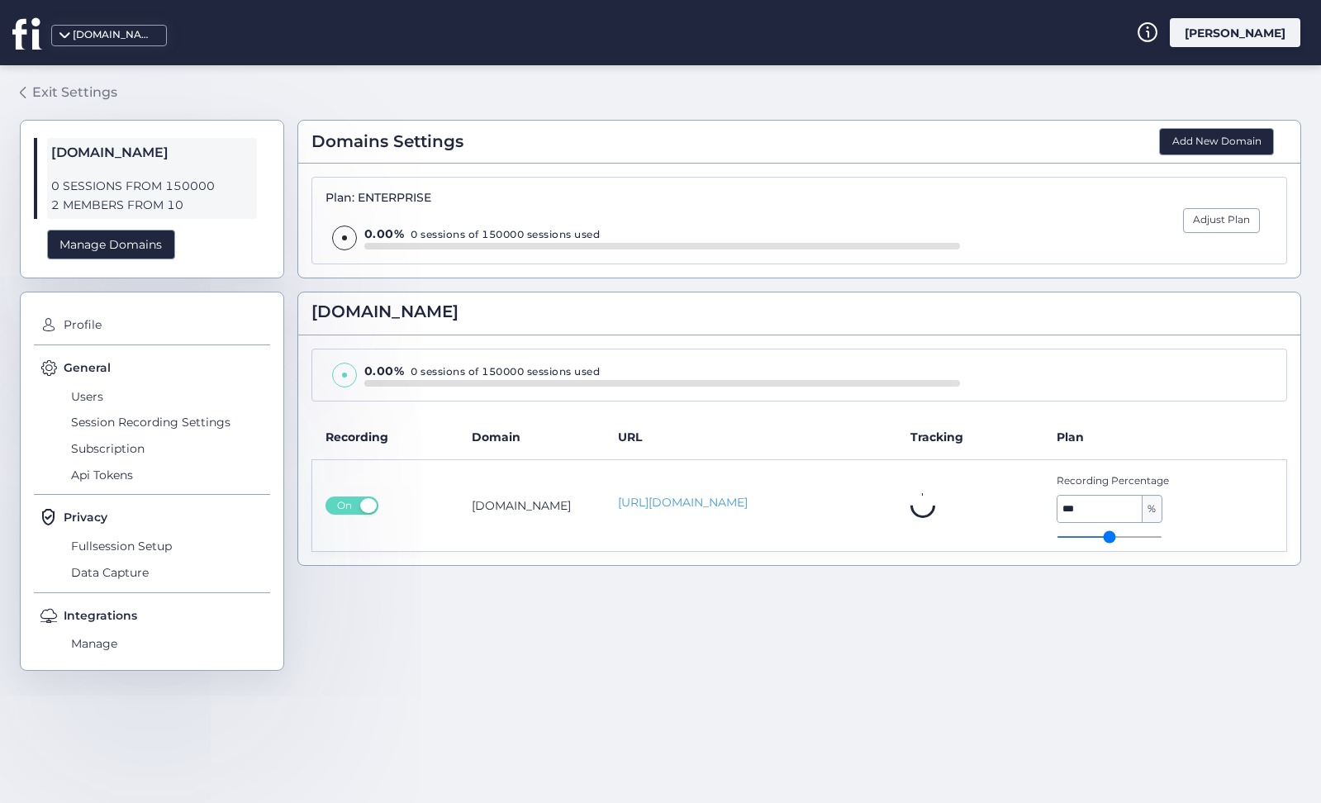
click at [55, 90] on div "Exit Settings" at bounding box center [74, 92] width 85 height 21
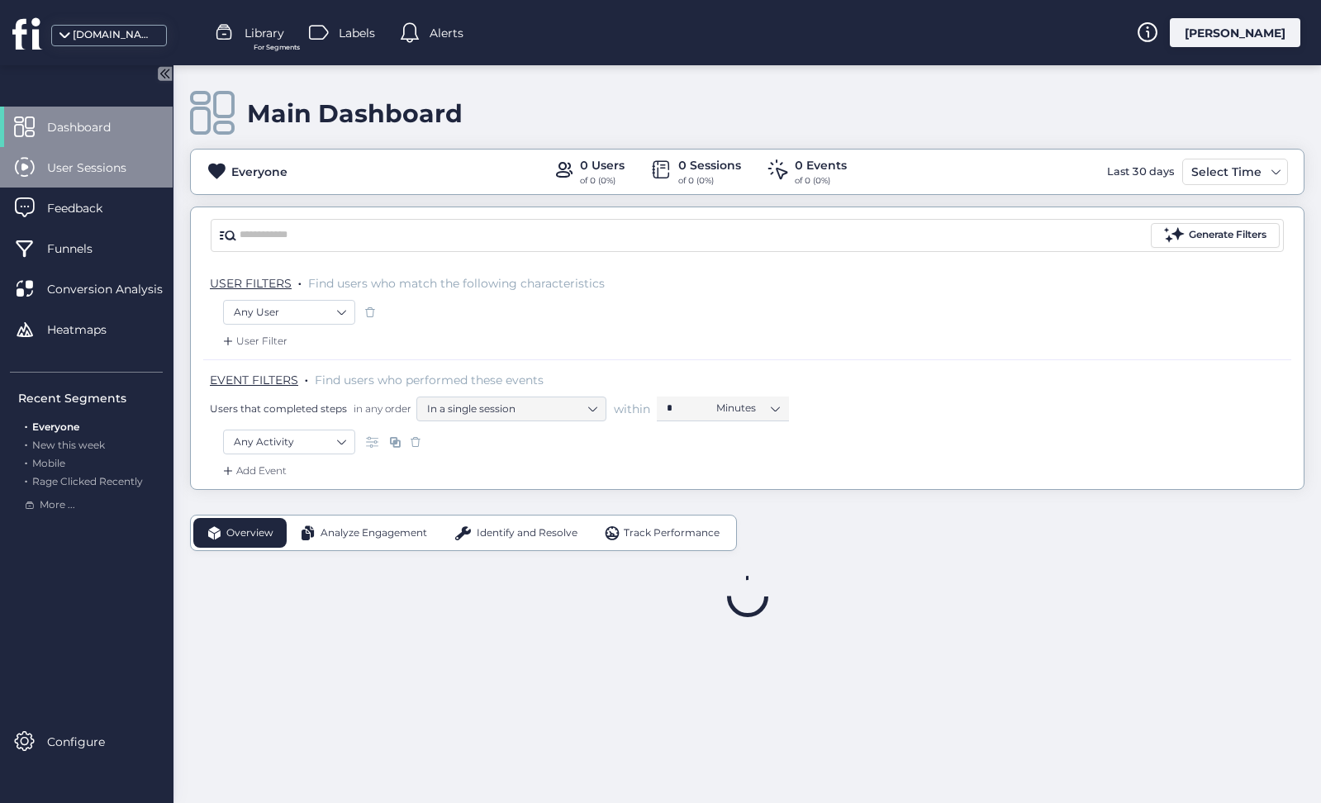
click at [123, 169] on span "User Sessions" at bounding box center [99, 168] width 104 height 18
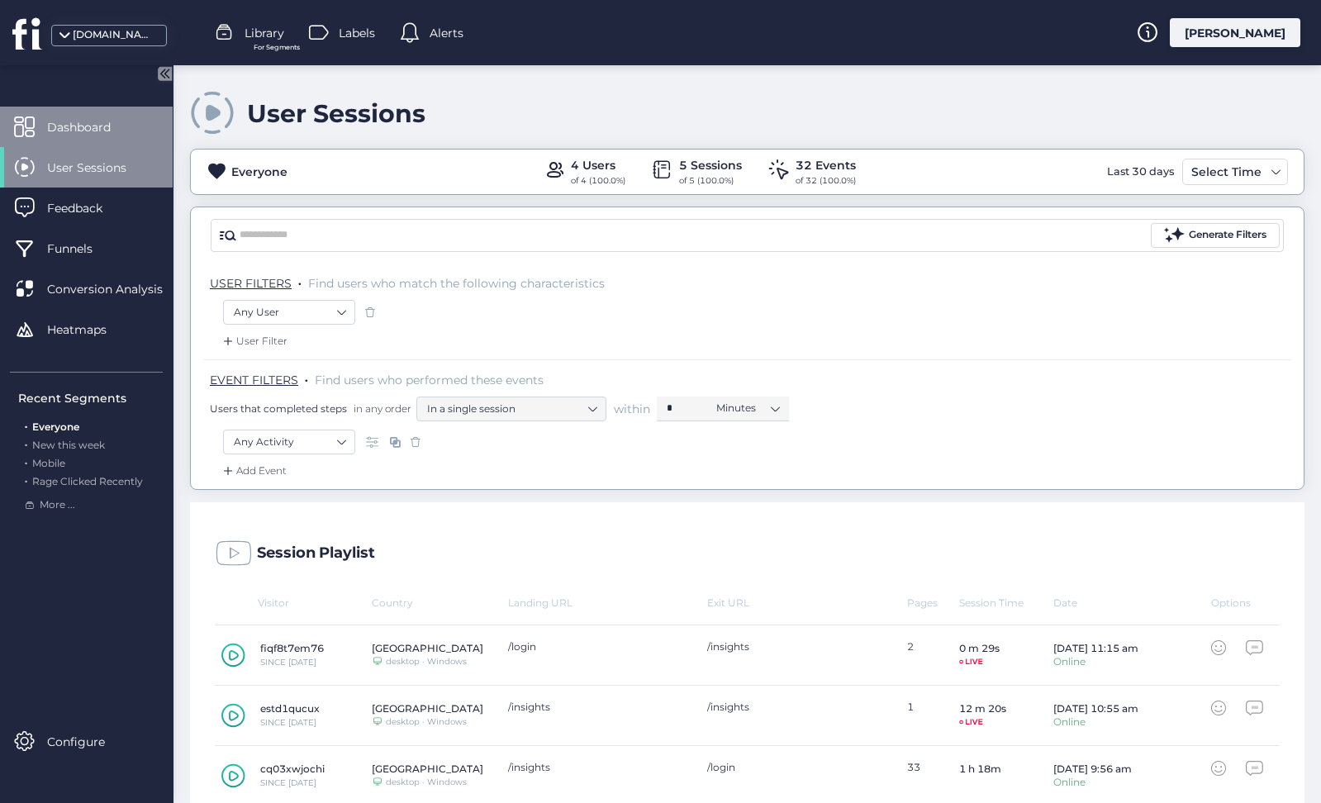
click at [149, 140] on div "Dashboard" at bounding box center [86, 127] width 173 height 40
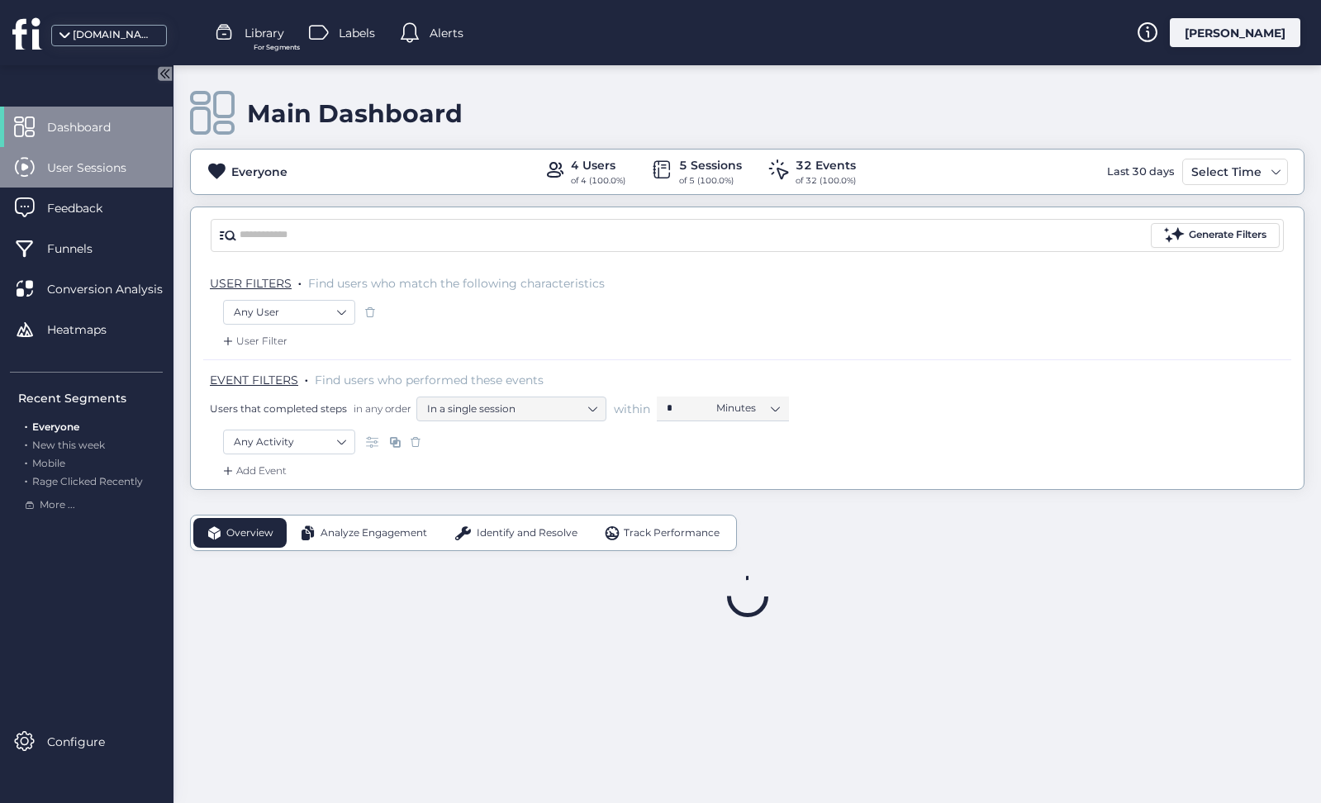
click at [123, 165] on span "User Sessions" at bounding box center [99, 168] width 104 height 18
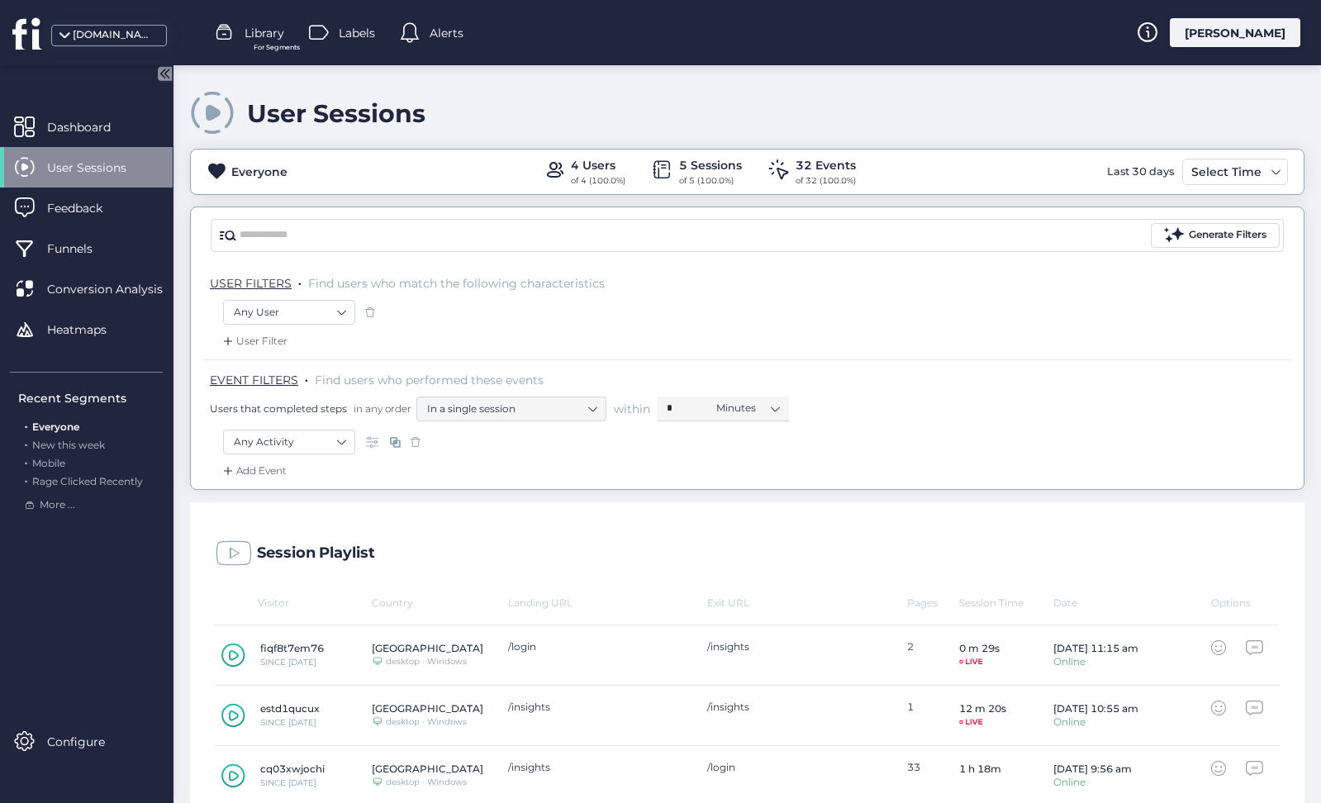
click at [52, 421] on span "Everyone" at bounding box center [55, 427] width 47 height 12
click at [57, 108] on div "Dashboard" at bounding box center [86, 127] width 173 height 40
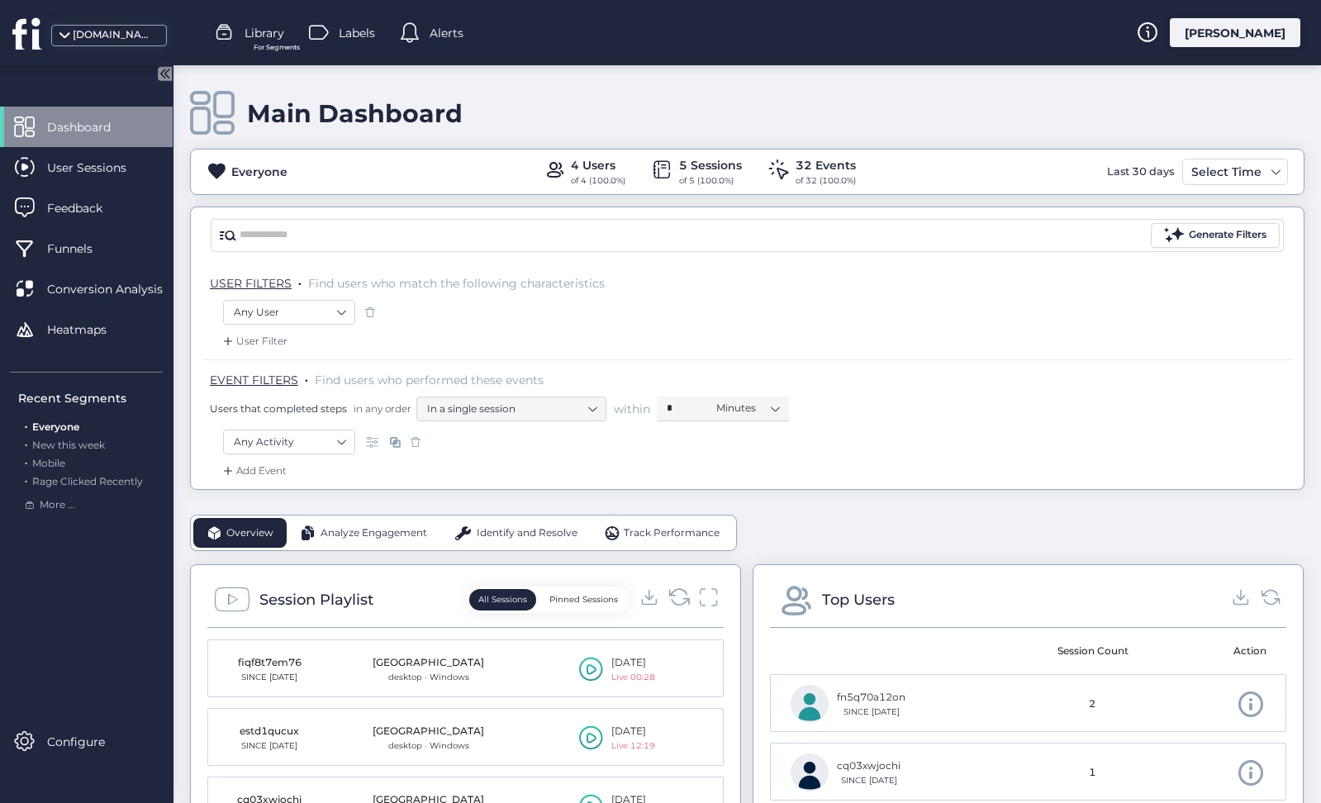
click at [671, 587] on icon at bounding box center [679, 597] width 22 height 22
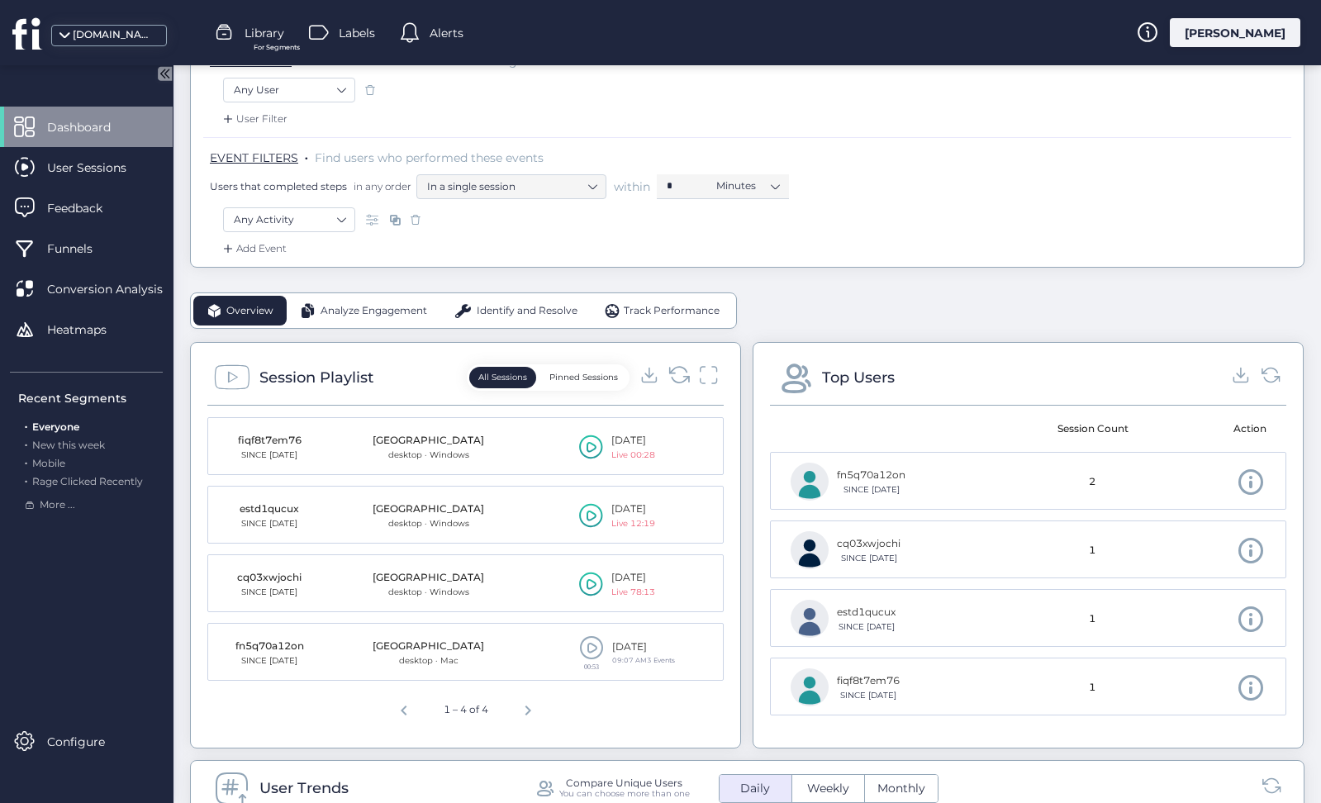
scroll to position [231, 0]
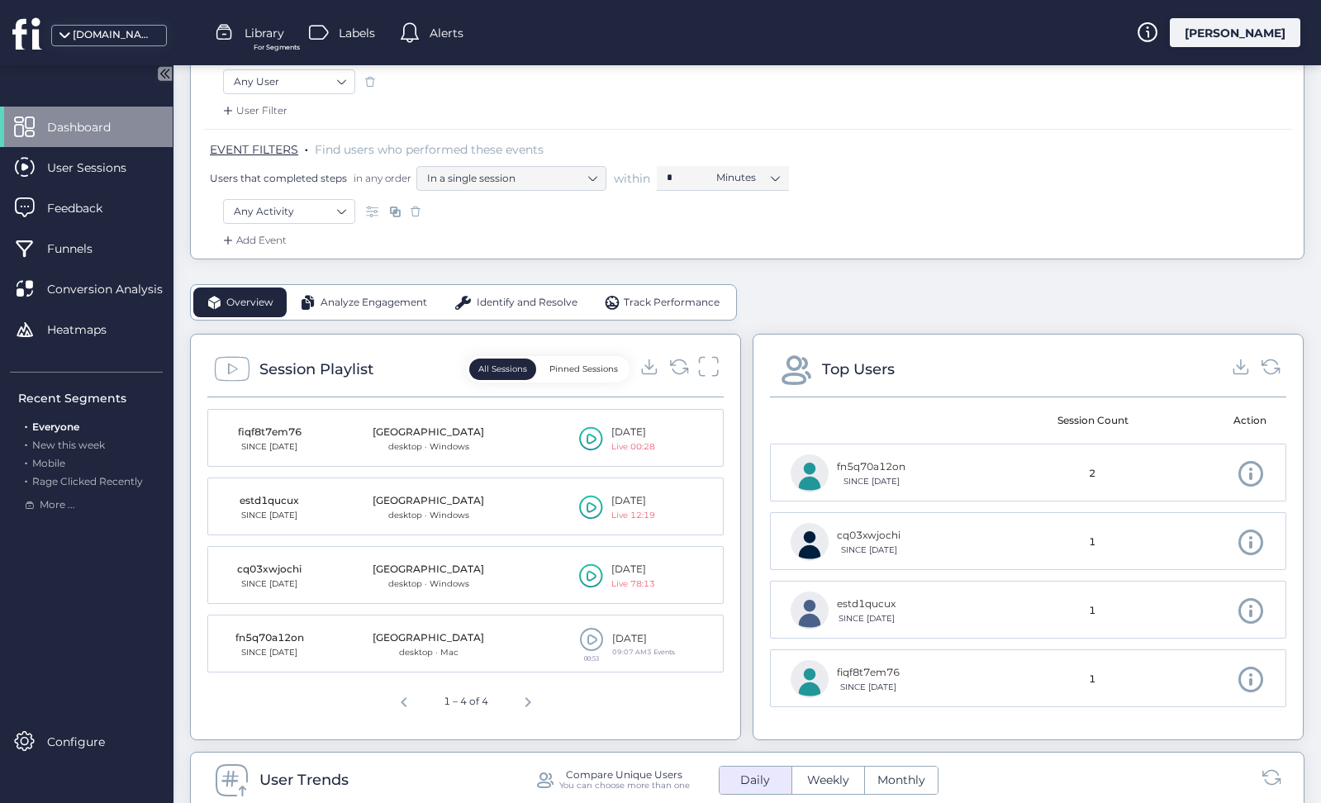
click at [706, 366] on icon at bounding box center [708, 366] width 21 height 22
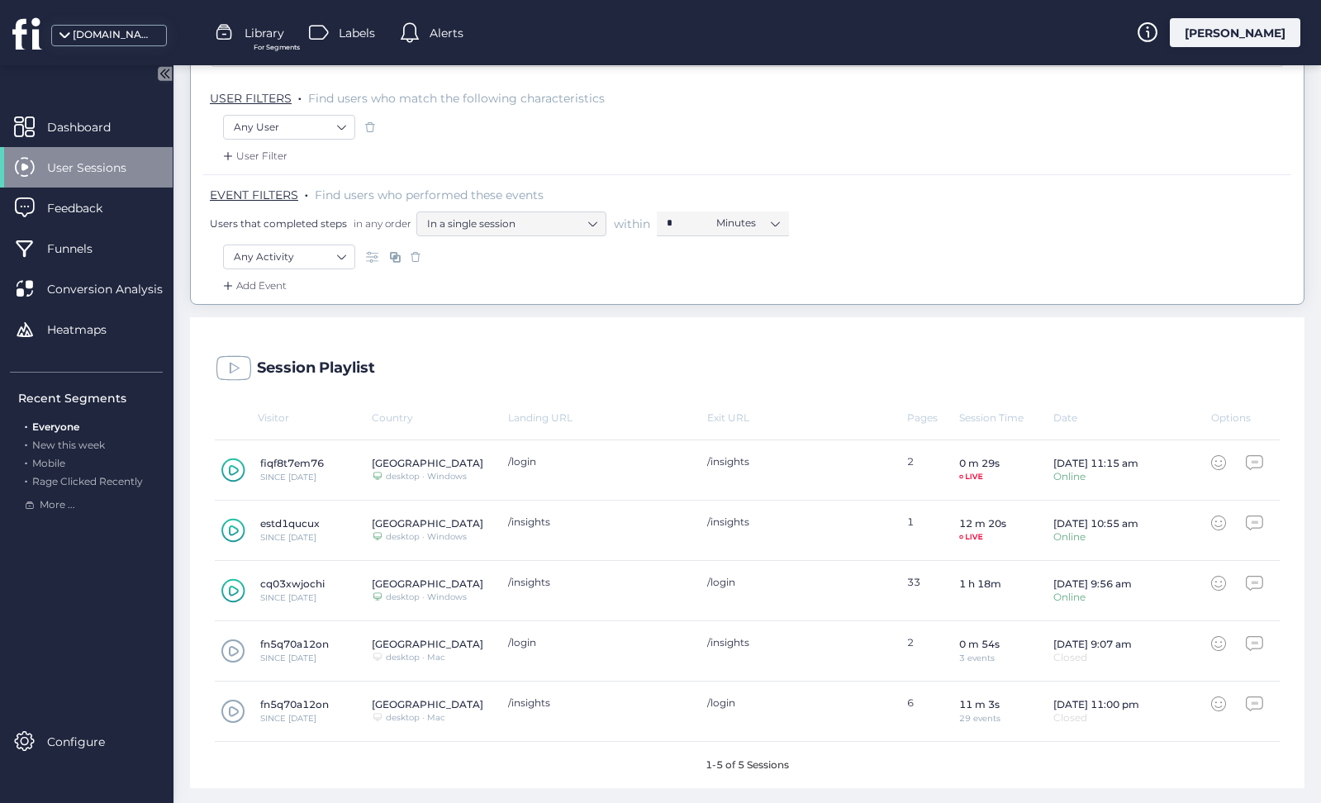
click at [493, 400] on div "Session Playlist" at bounding box center [747, 364] width 1115 height 94
click at [498, 356] on div "Session Playlist" at bounding box center [747, 364] width 1115 height 94
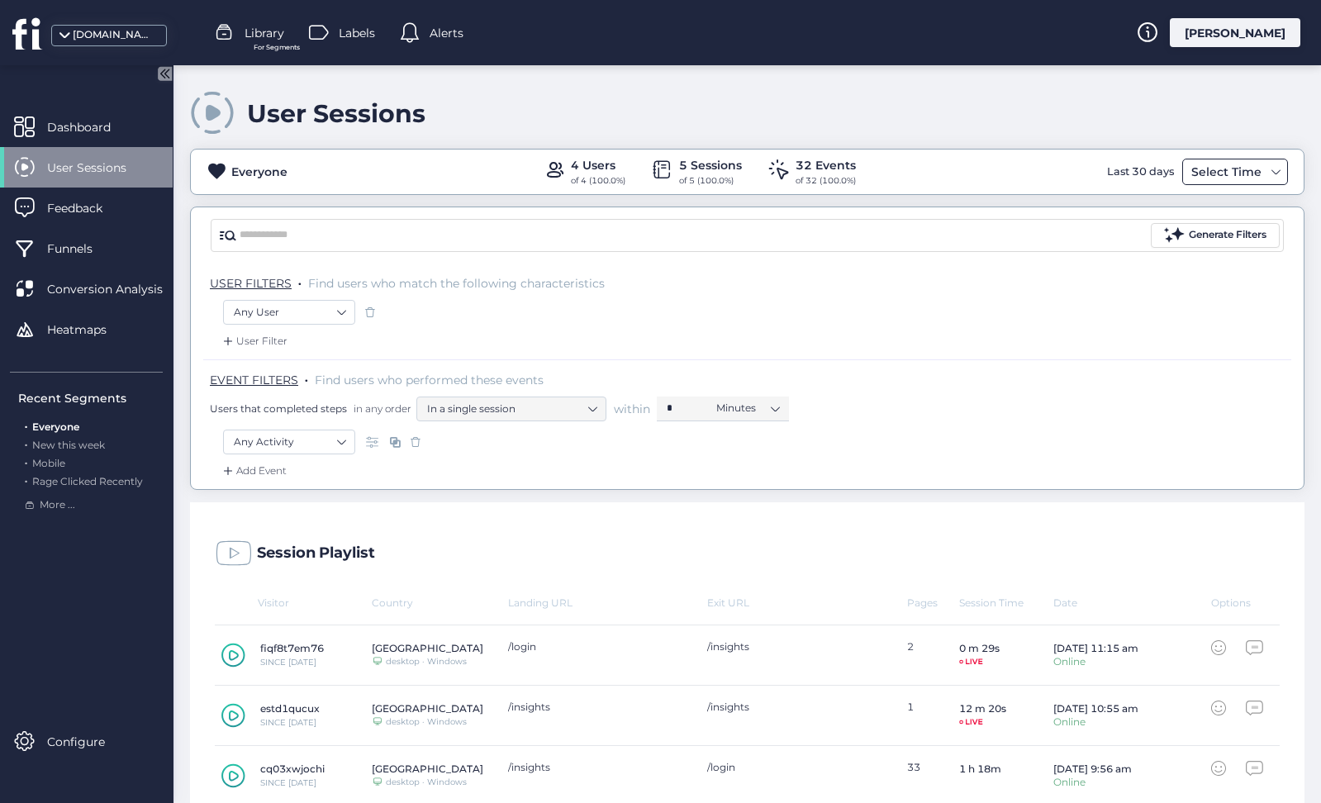
click at [1204, 164] on div "Select Time" at bounding box center [1226, 172] width 78 height 20
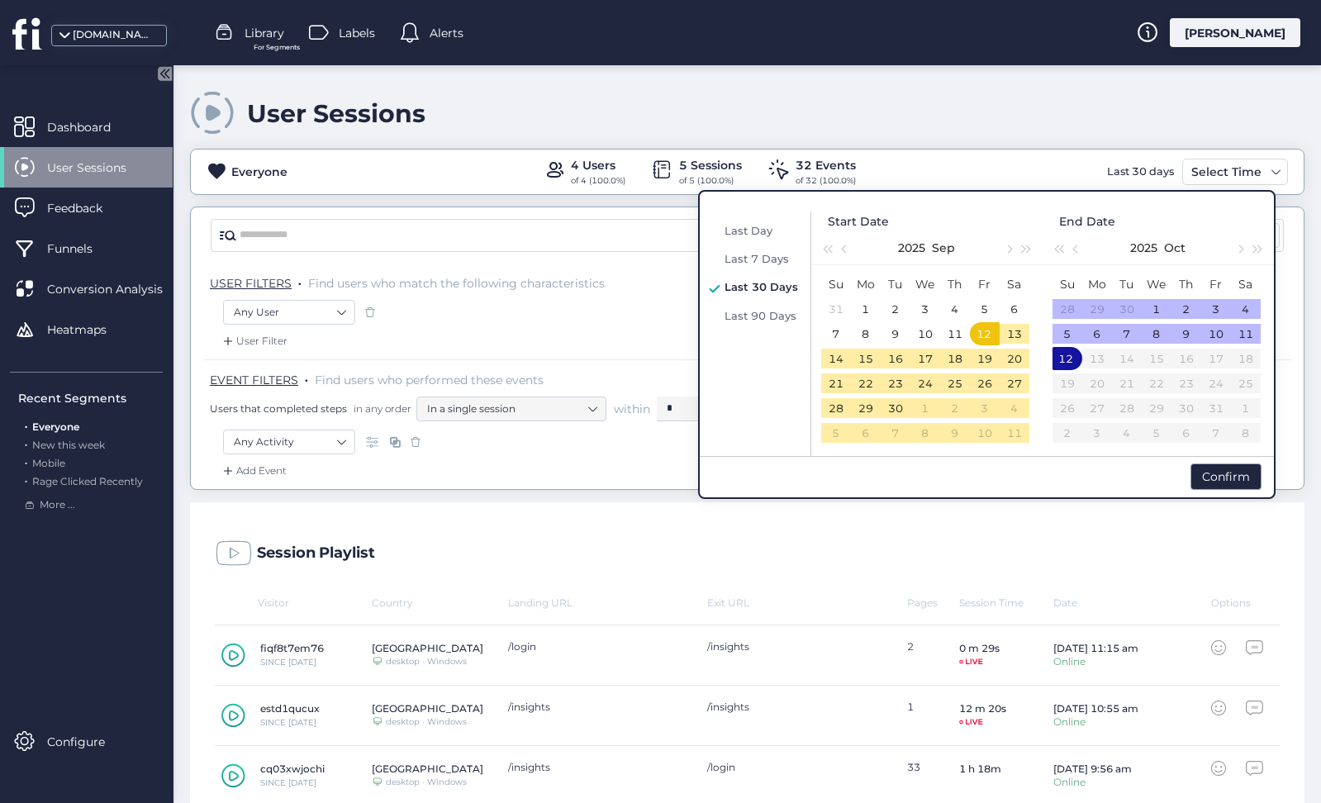
click at [747, 288] on span "Last 30 Days" at bounding box center [762, 286] width 74 height 13
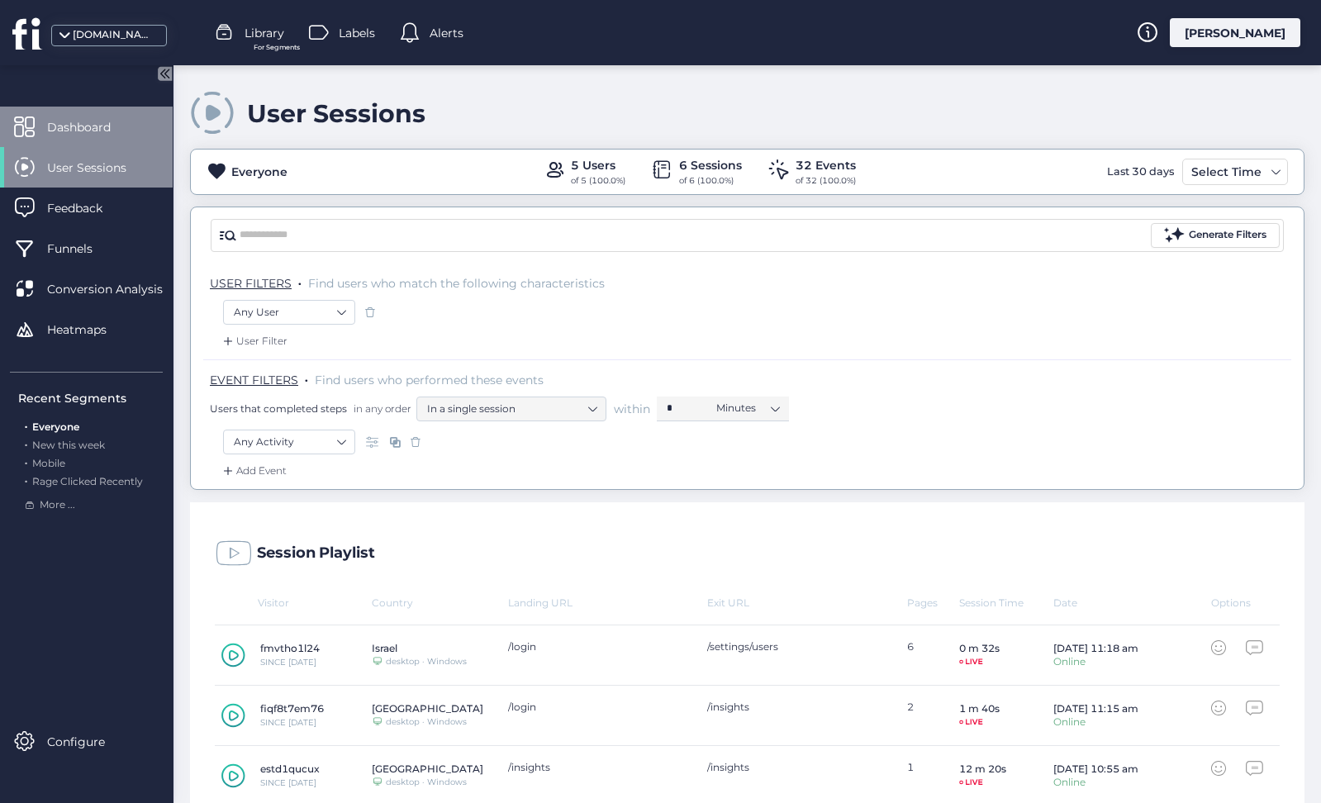
click at [93, 123] on span "Dashboard" at bounding box center [91, 127] width 88 height 18
